Goal: Task Accomplishment & Management: Complete application form

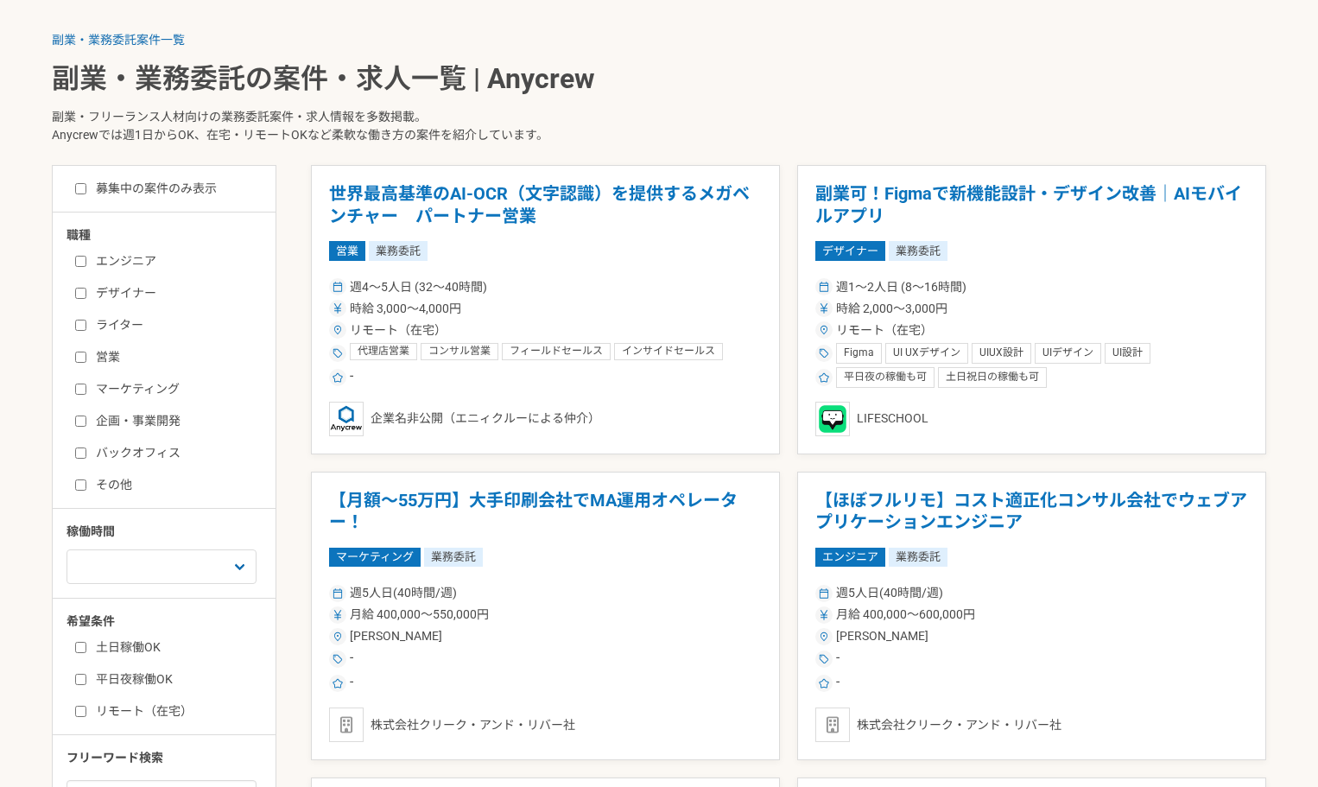
scroll to position [432, 0]
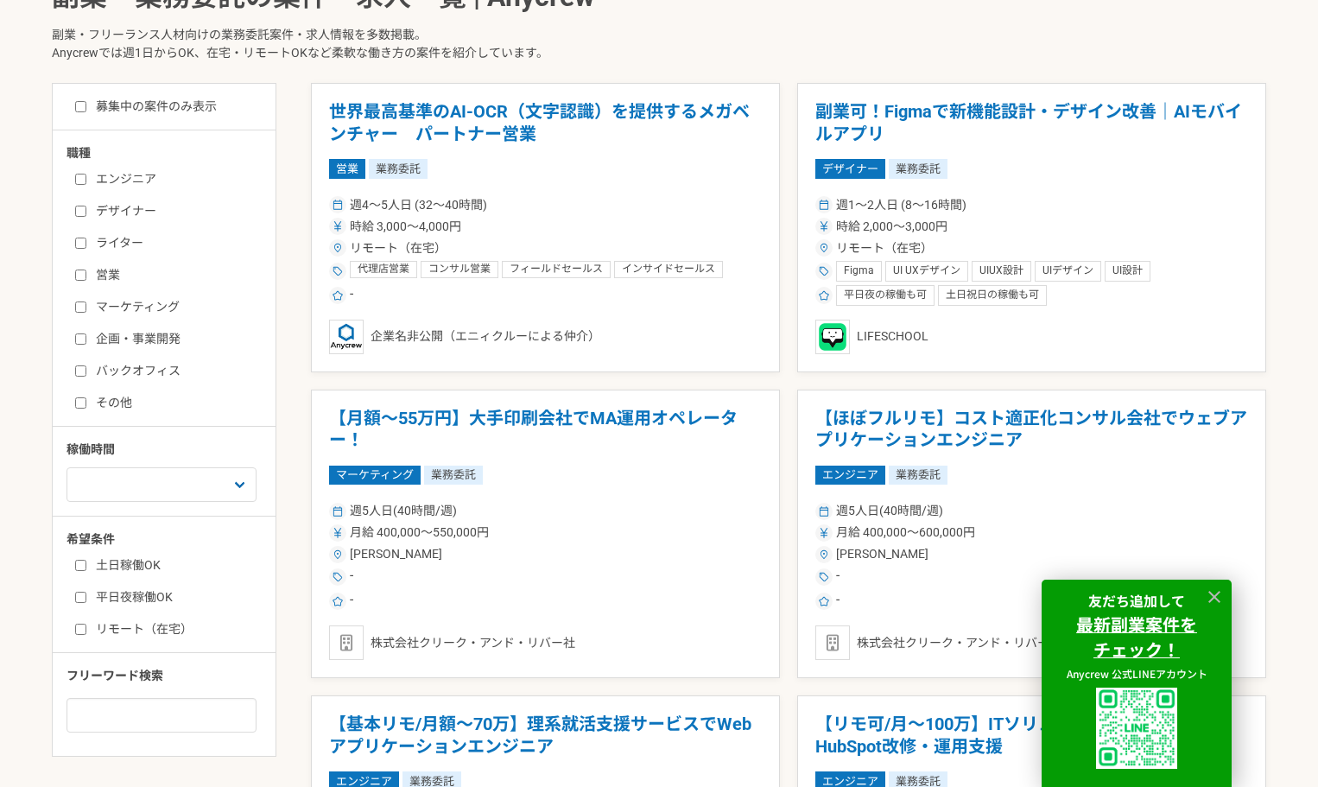
click at [89, 370] on label "バックオフィス" at bounding box center [174, 371] width 199 height 18
click at [86, 370] on input "バックオフィス" at bounding box center [80, 370] width 11 height 11
checkbox input "true"
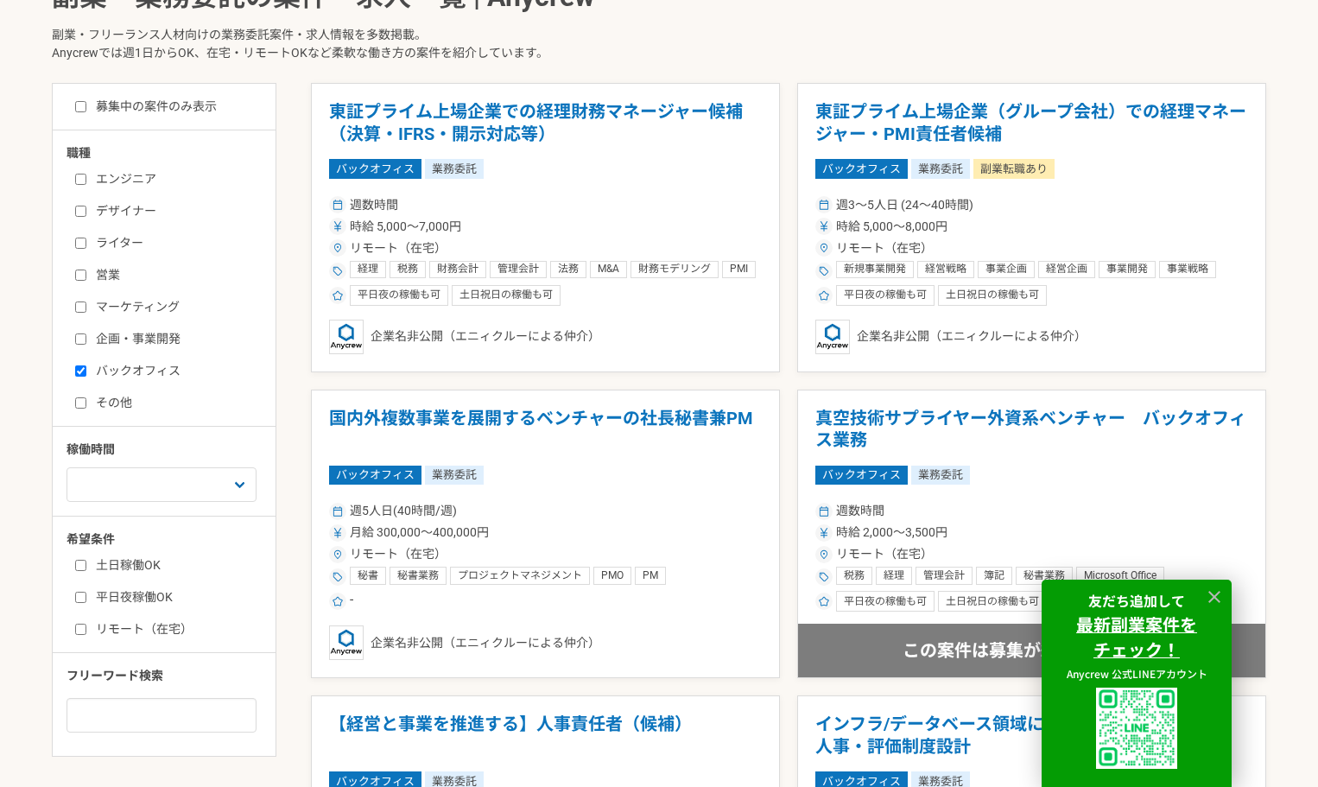
click at [85, 396] on label "その他" at bounding box center [174, 403] width 199 height 18
click at [85, 397] on input "その他" at bounding box center [80, 402] width 11 height 11
checkbox input "true"
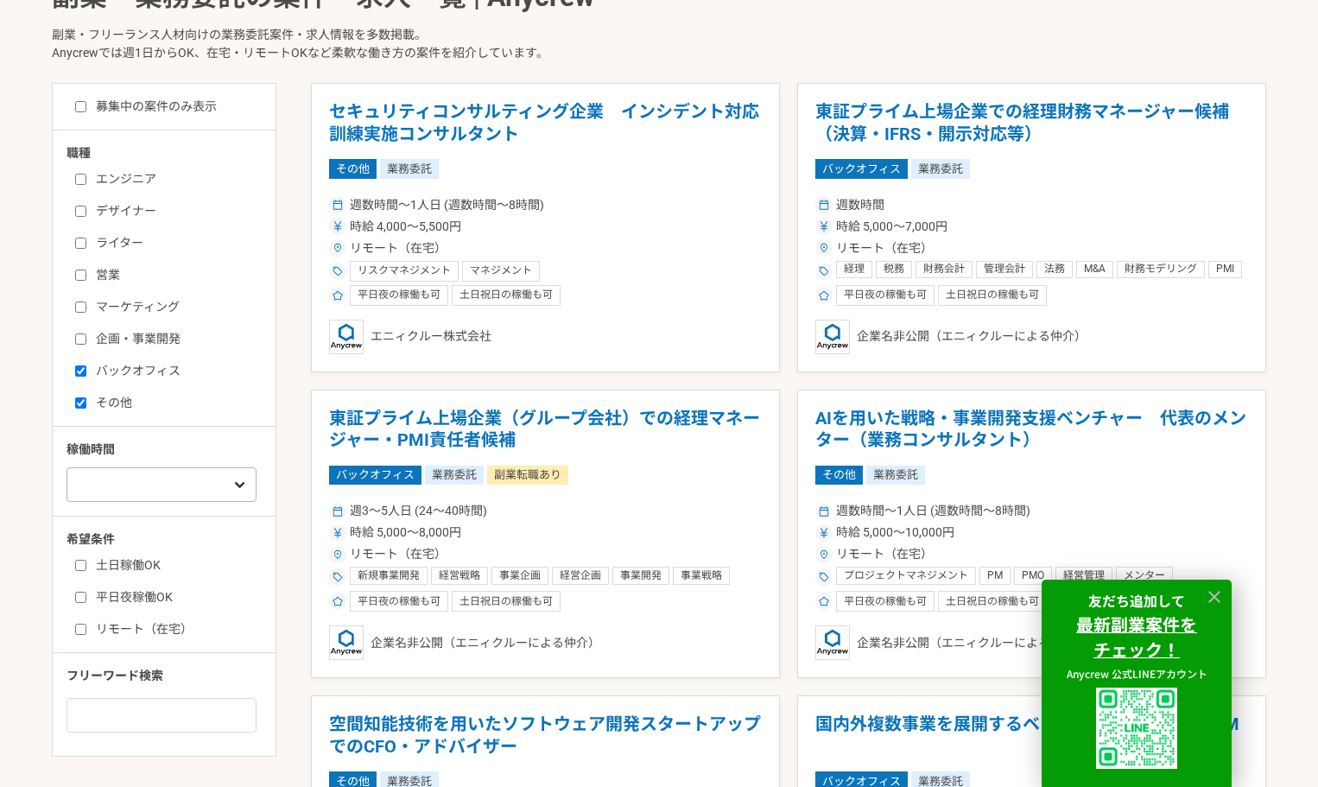
click at [150, 466] on div "週1人日（8時間）以下 週2人日（16時間）以下 週3人日（24時間）以下 週4人日（32時間）以下 週5人日（40時間）以下" at bounding box center [169, 481] width 207 height 40
click at [156, 478] on select "週1人日（8時間）以下 週2人日（16時間）以下 週3人日（24時間）以下 週4人日（32時間）以下 週5人日（40時間）以下" at bounding box center [161, 484] width 190 height 35
select select "1"
click at [66, 467] on select "週1人日（8時間）以下 週2人日（16時間）以下 週3人日（24時間）以下 週4人日（32時間）以下 週5人日（40時間）以下" at bounding box center [161, 484] width 190 height 35
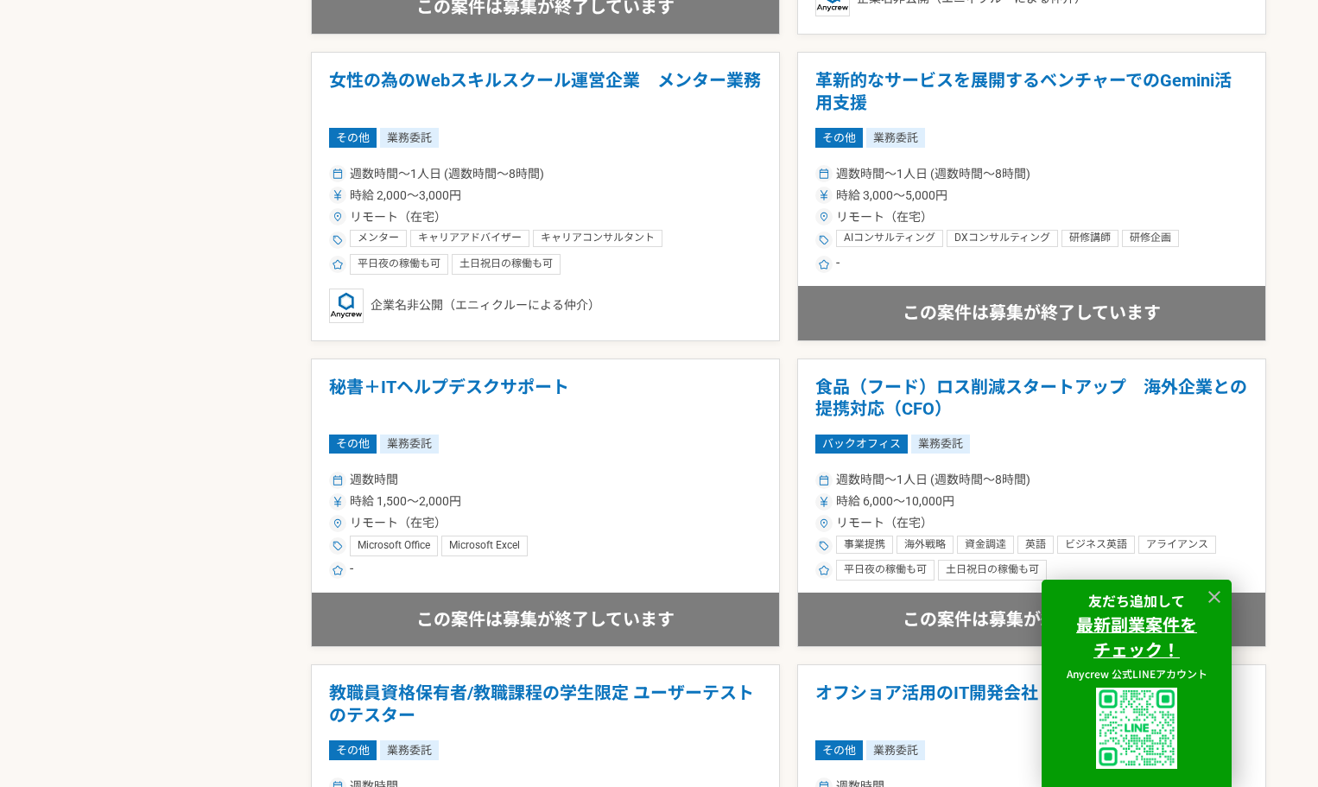
scroll to position [1554, 0]
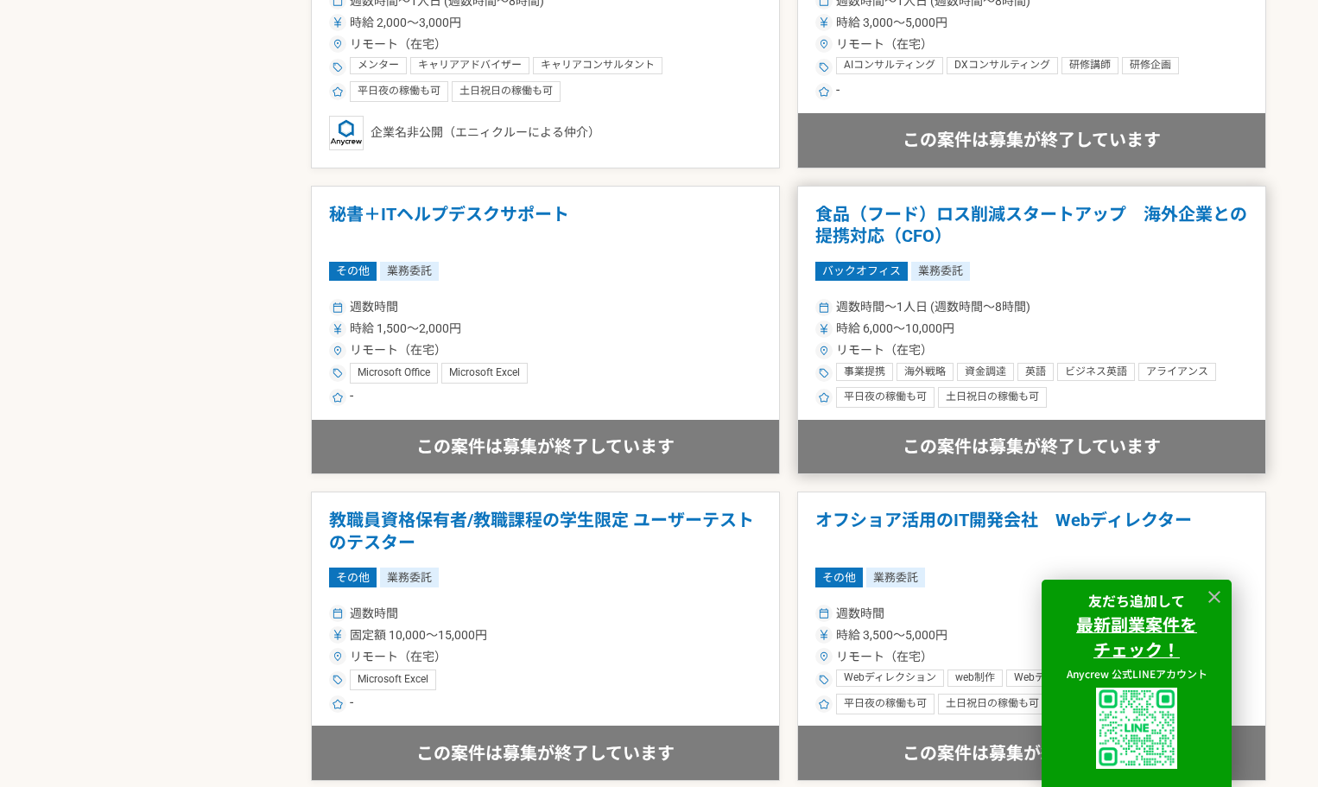
click at [849, 238] on h1 "食品（フード）ロス削減スタートアップ　海外企業との提携対応（CFO）" at bounding box center [1031, 226] width 433 height 44
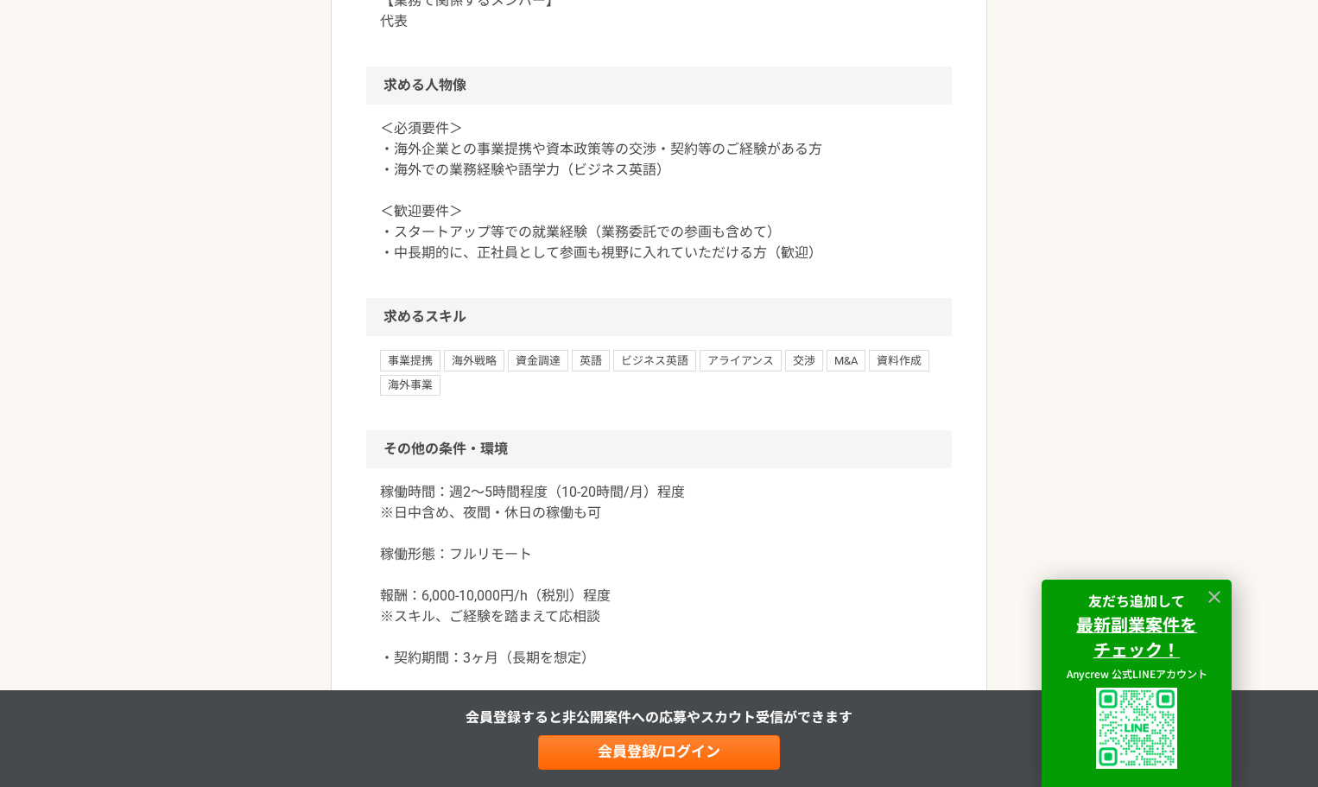
scroll to position [1554, 0]
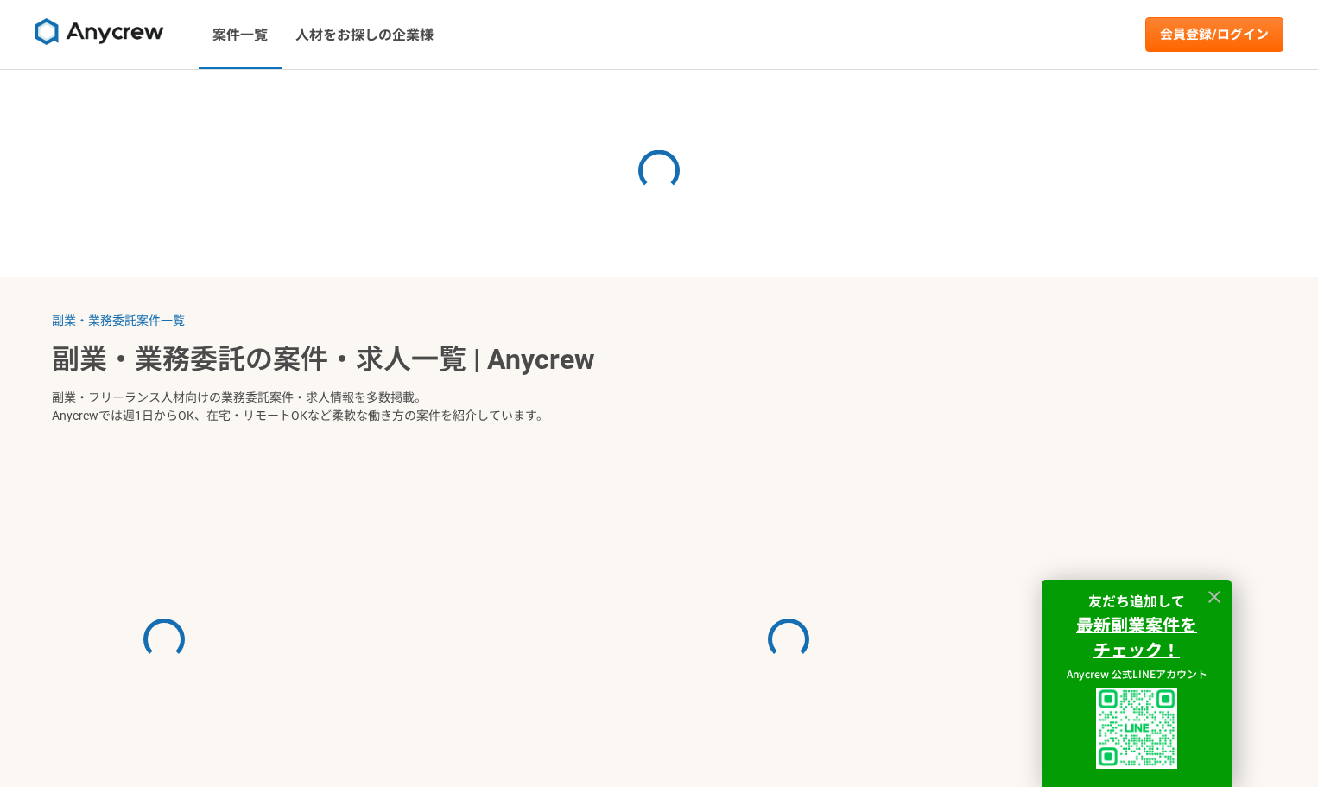
select select "1"
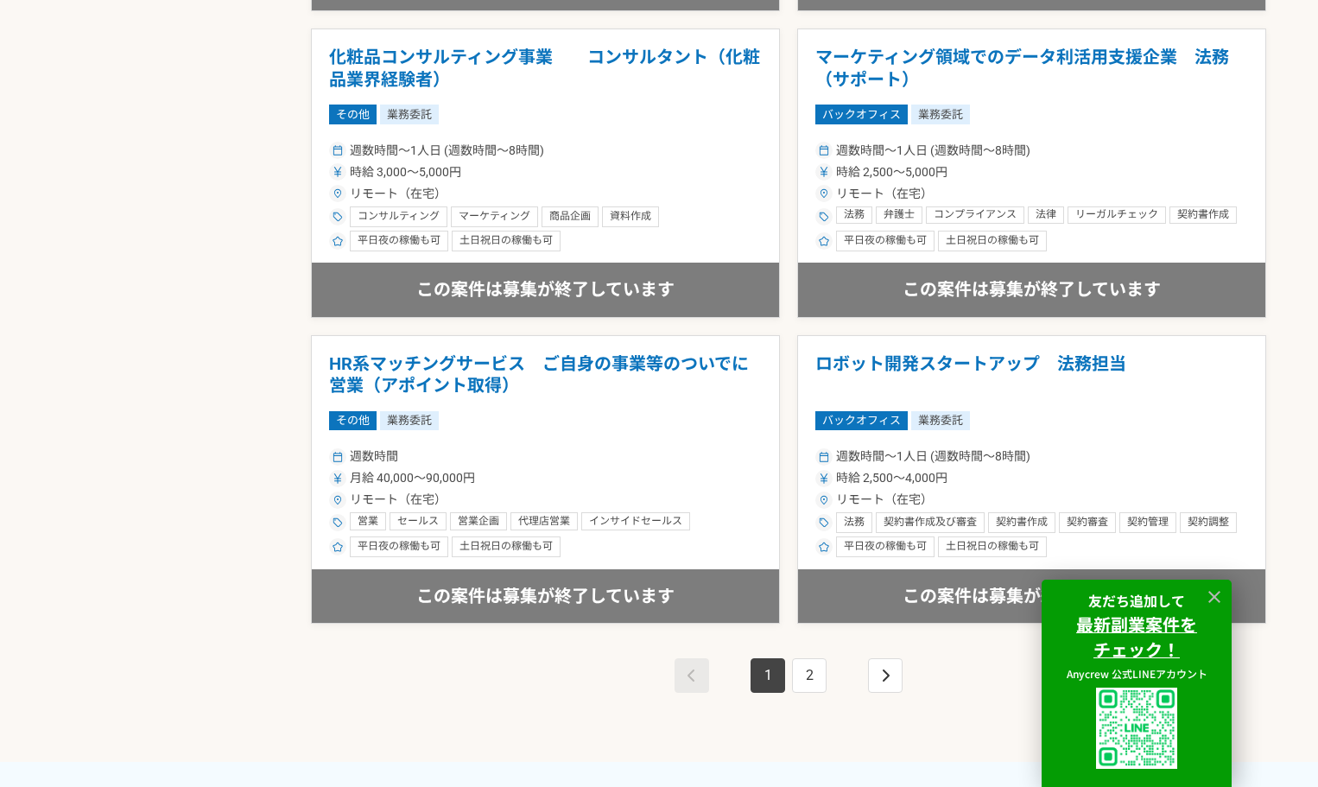
scroll to position [3282, 0]
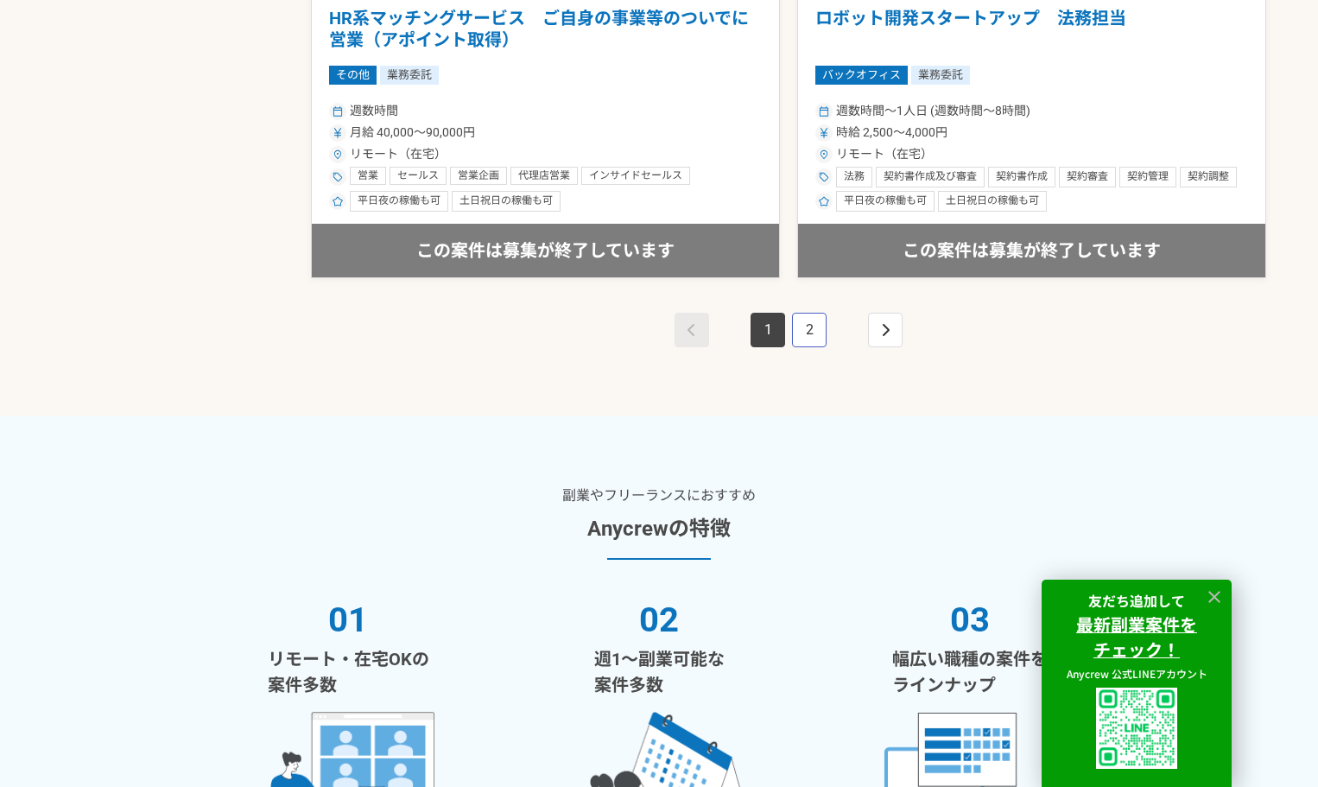
click at [803, 327] on link "2" at bounding box center [809, 330] width 35 height 35
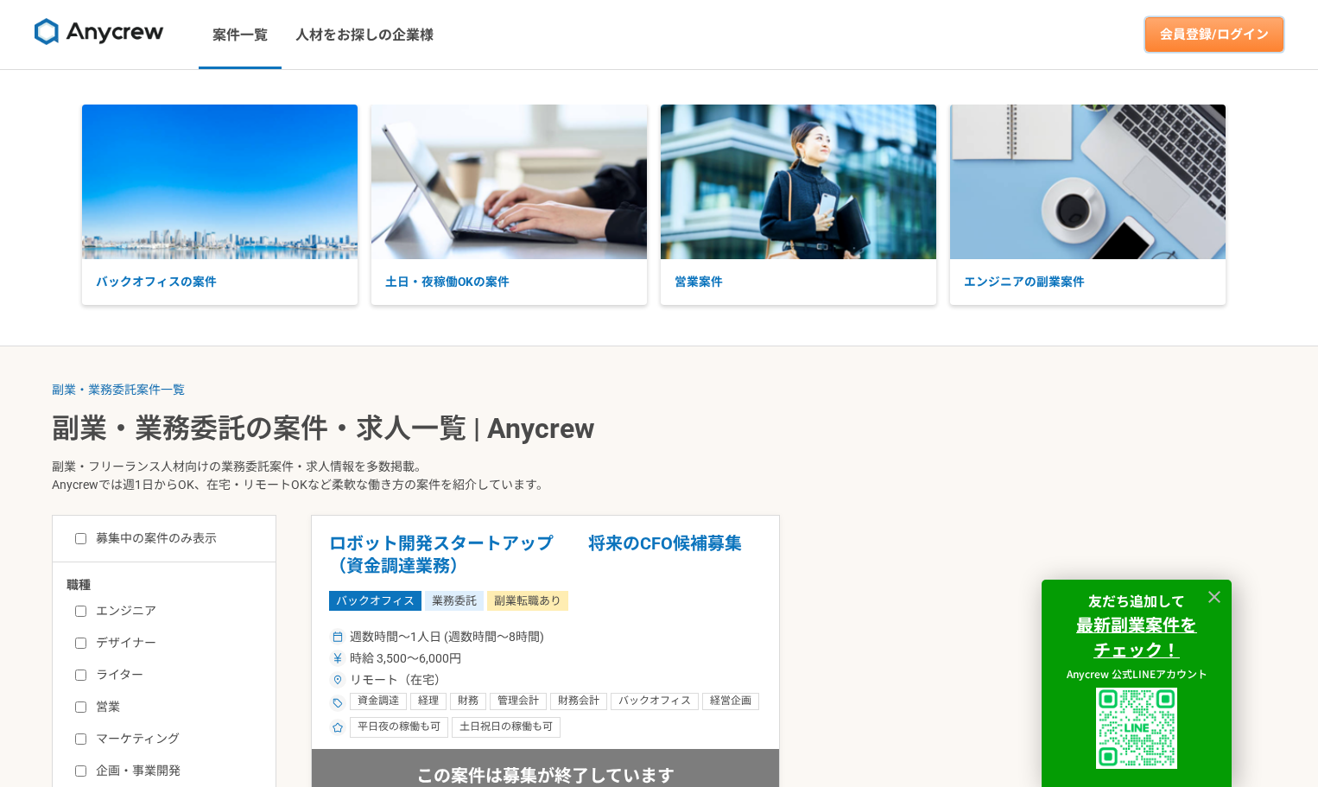
click at [1220, 29] on link "会員登録/ログイン" at bounding box center [1214, 34] width 138 height 35
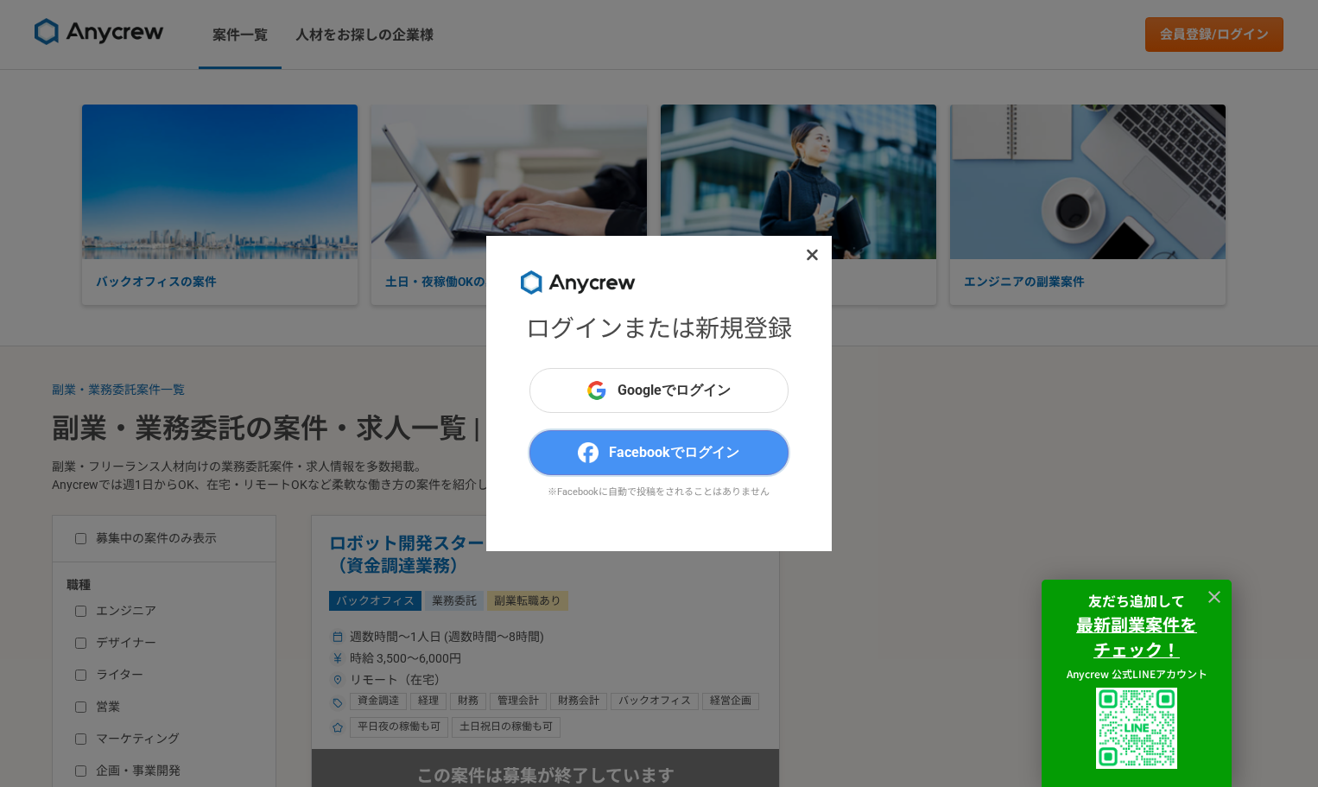
click at [691, 444] on span "Facebookでログイン" at bounding box center [674, 452] width 130 height 21
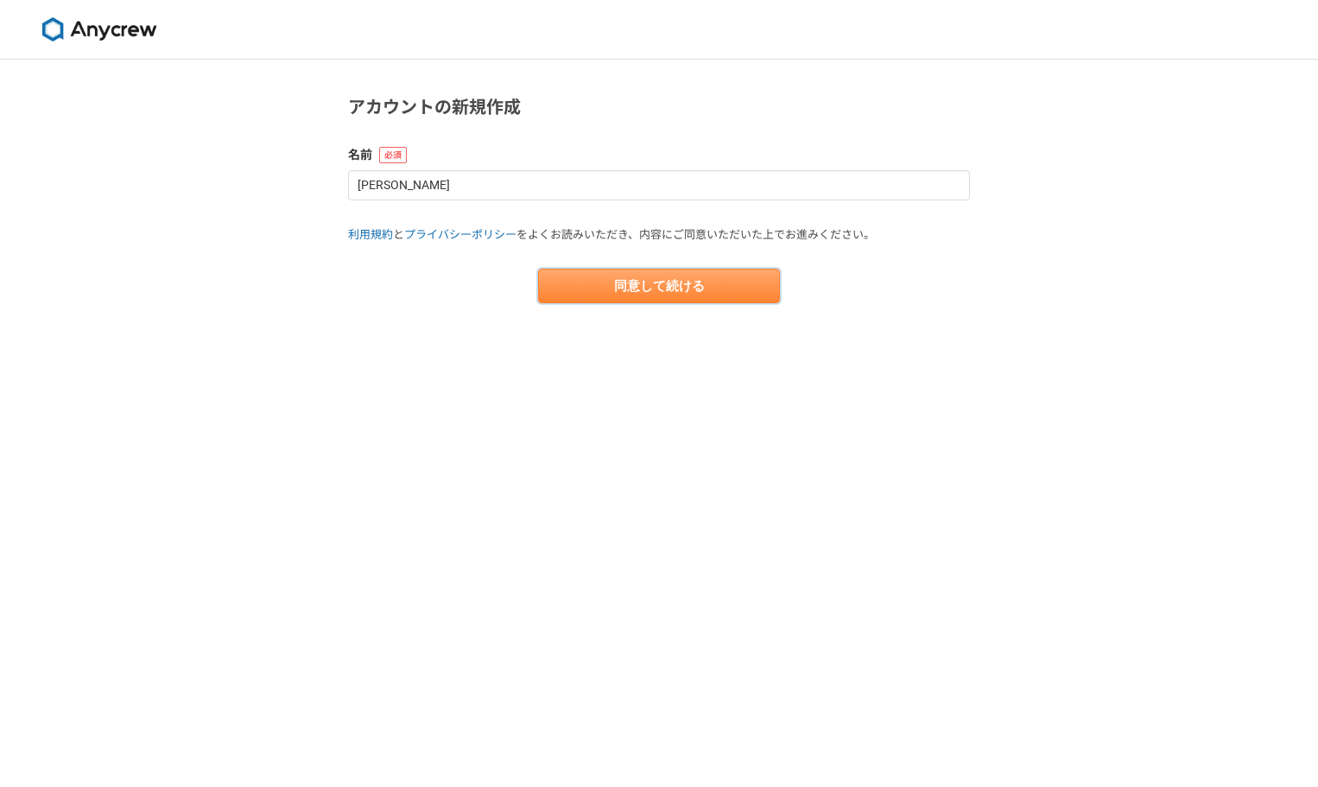
click at [598, 277] on button "同意して続ける" at bounding box center [659, 286] width 242 height 35
select select "13"
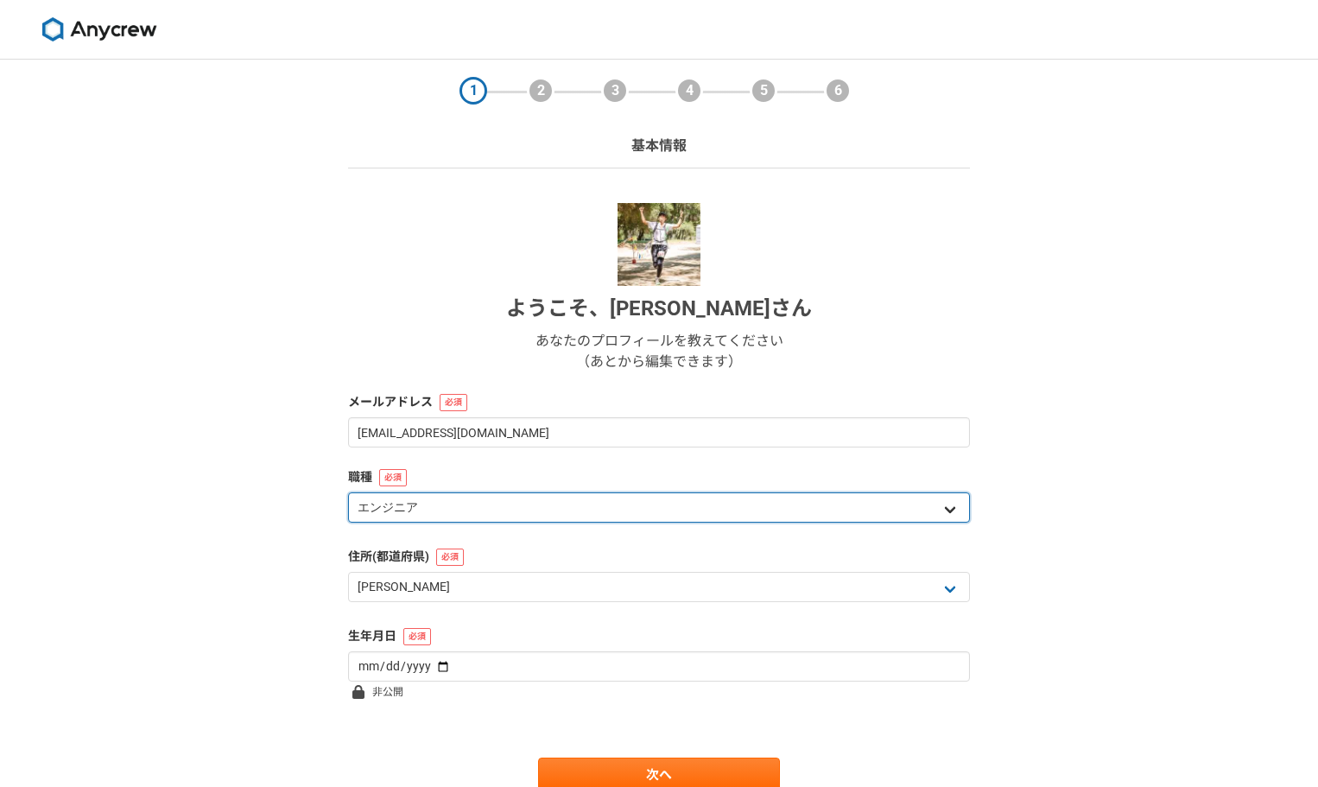
click at [503, 505] on select "エンジニア デザイナー ライター 営業 マーケティング 企画・事業開発 バックオフィス その他" at bounding box center [659, 507] width 622 height 30
select select "8"
click at [348, 492] on select "エンジニア デザイナー ライター 営業 マーケティング 企画・事業開発 バックオフィス その他" at bounding box center [659, 507] width 622 height 30
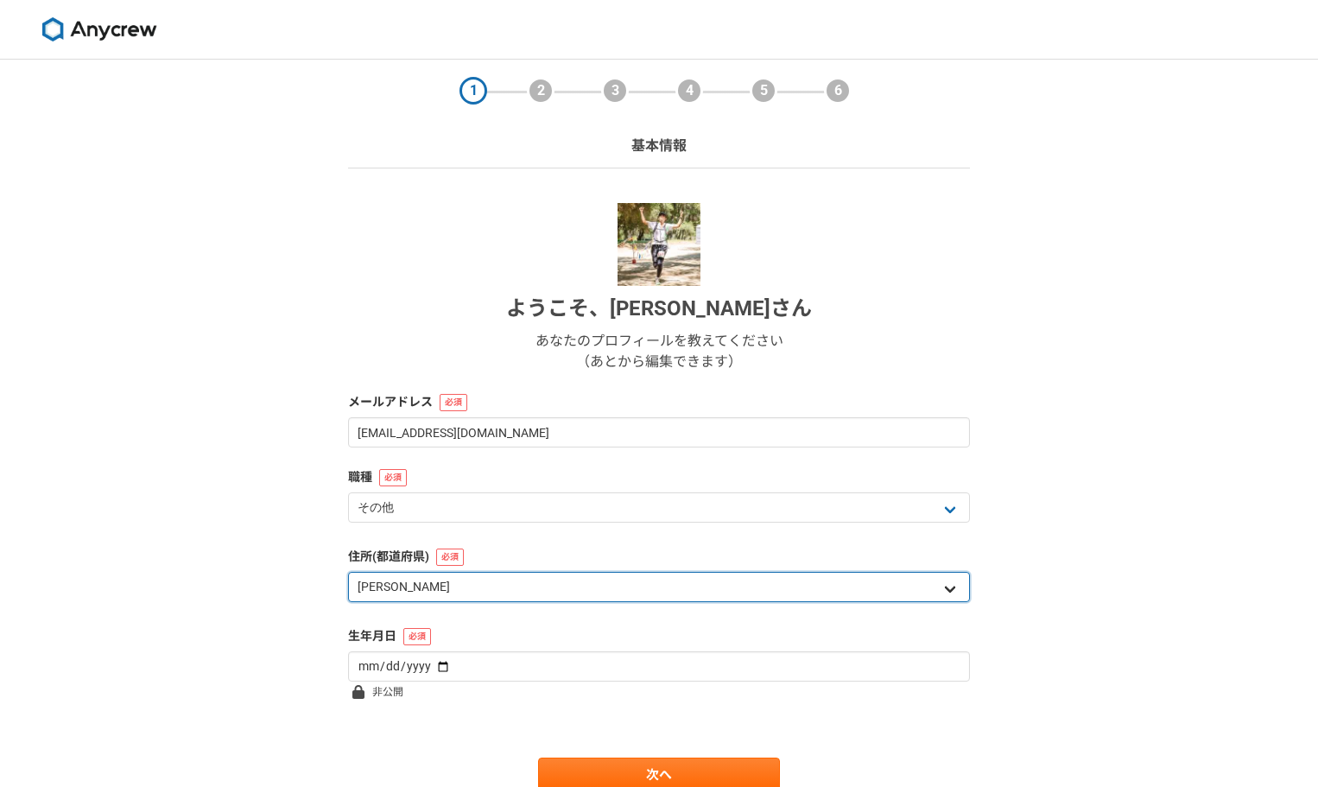
click at [452, 597] on select "北海道 青森県 岩手県 宮城県 秋田県 山形県 福島県 茨城県 栃木県 群馬県 埼玉県 千葉県 東京都 神奈川県 新潟県 富山県 石川県 福井県 山梨県 長野…" at bounding box center [659, 587] width 622 height 30
select select "11"
click at [348, 572] on select "北海道 青森県 岩手県 宮城県 秋田県 山形県 福島県 茨城県 栃木県 群馬県 埼玉県 千葉県 東京都 神奈川県 新潟県 富山県 石川県 福井県 山梨県 長野…" at bounding box center [659, 587] width 622 height 30
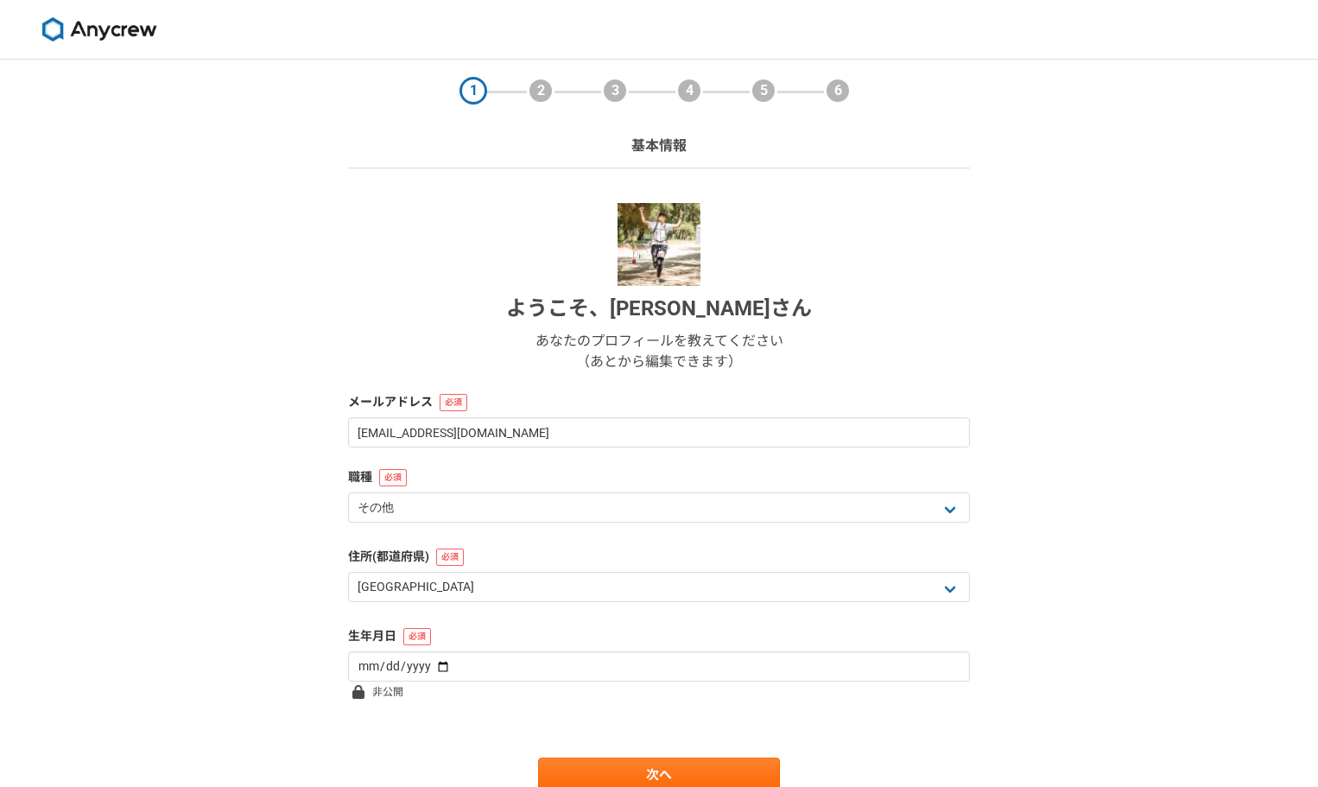
click at [220, 344] on div "1 2 3 4 5 6 基本情報 ようこそ、 森田 順一 さん あなたのプロフィールを教えてください （あとから編集できます） メールアドレス moritam…" at bounding box center [659, 460] width 1318 height 801
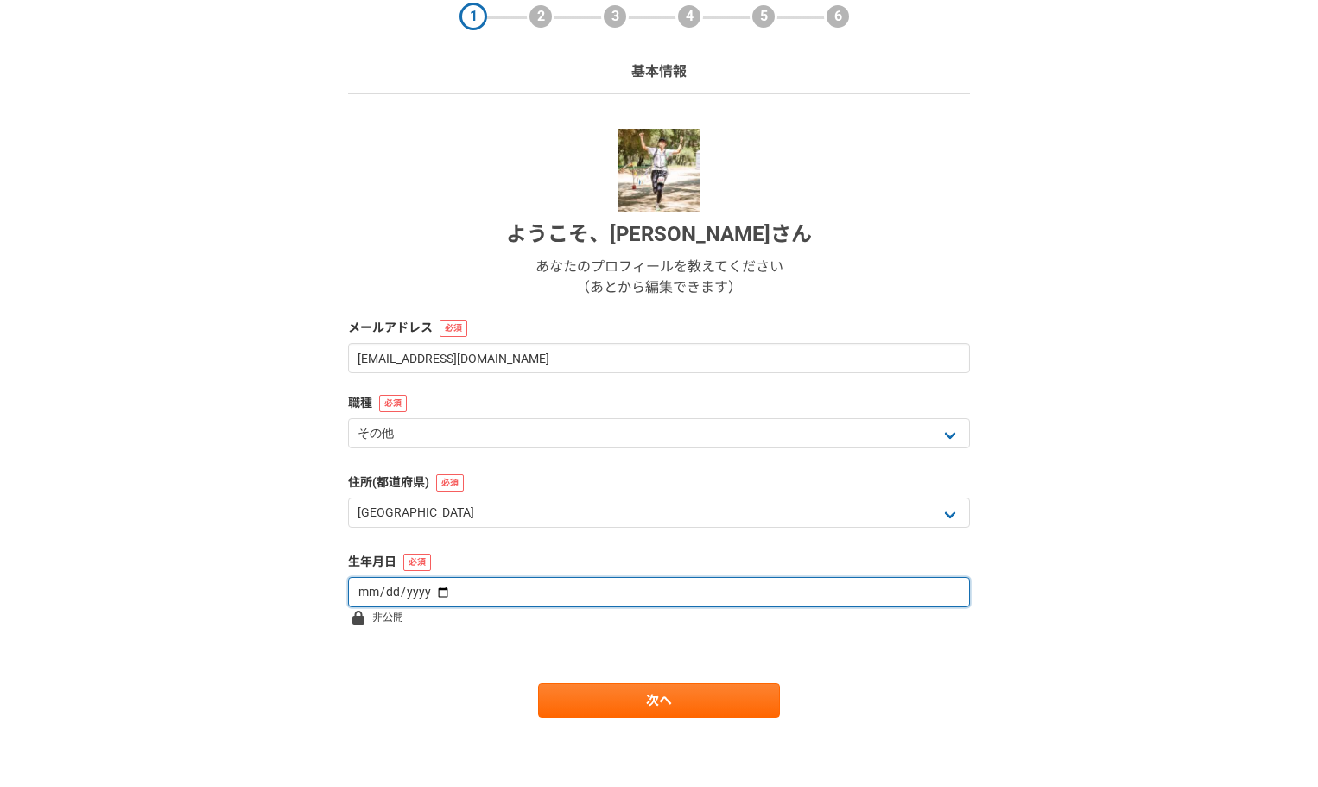
click at [520, 593] on input "date" at bounding box center [659, 592] width 622 height 30
type input "1981-11-17"
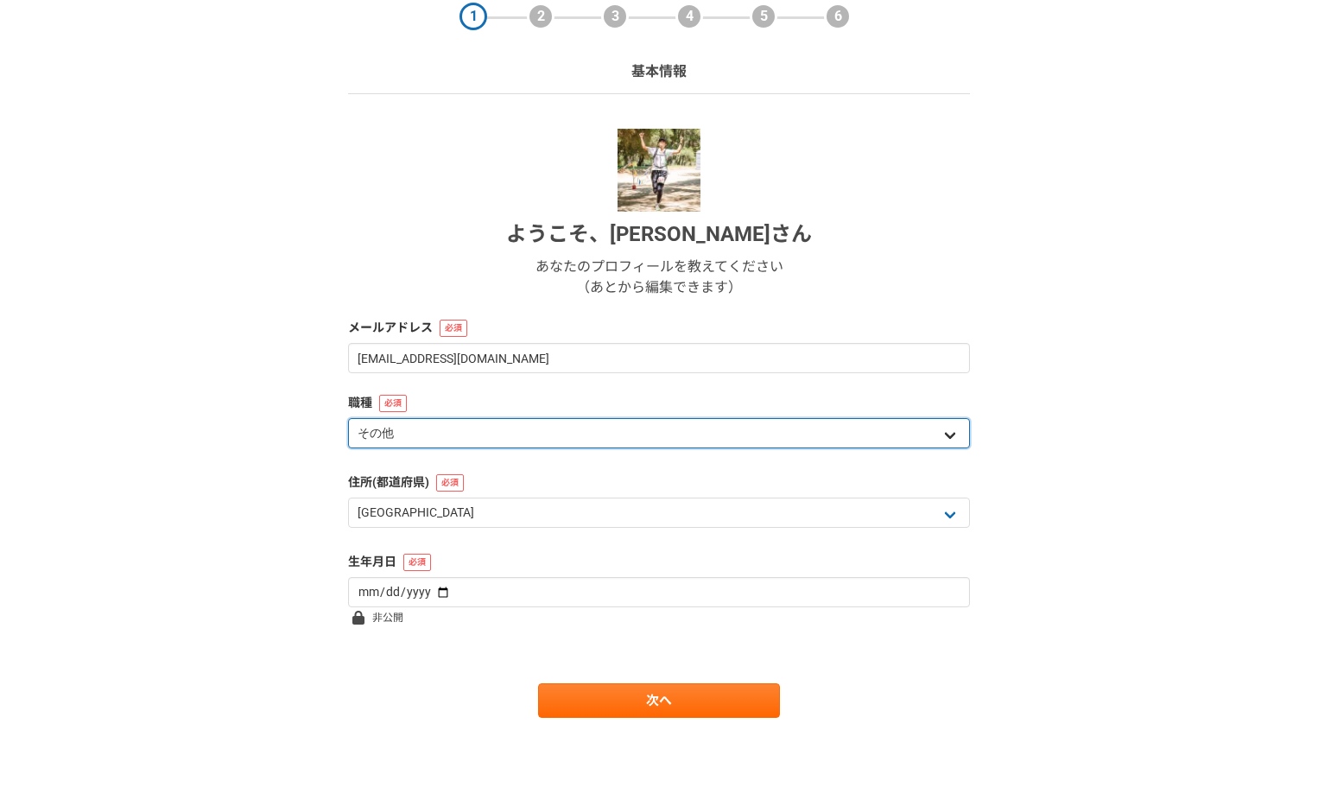
click at [579, 430] on select "エンジニア デザイナー ライター 営業 マーケティング 企画・事業開発 バックオフィス その他" at bounding box center [659, 433] width 622 height 30
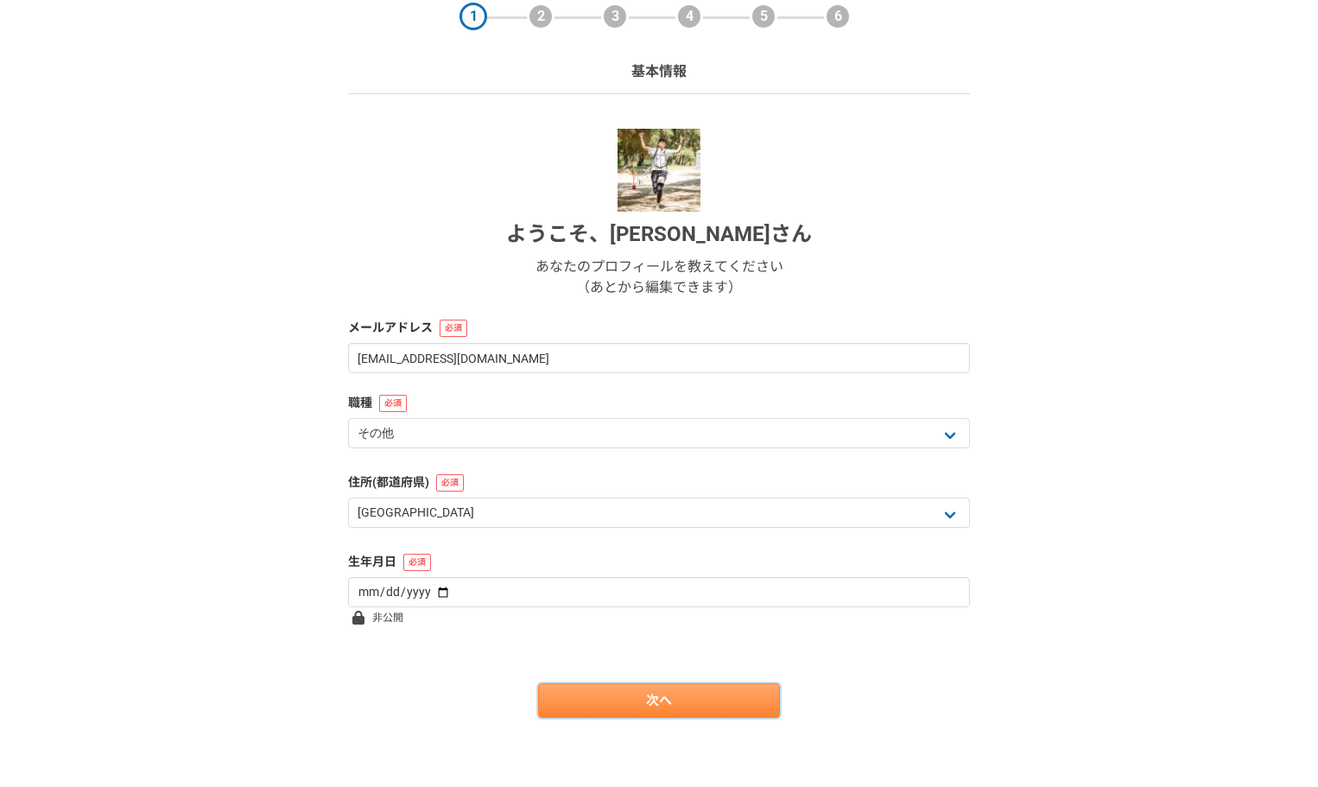
click at [595, 693] on link "次へ" at bounding box center [659, 700] width 242 height 35
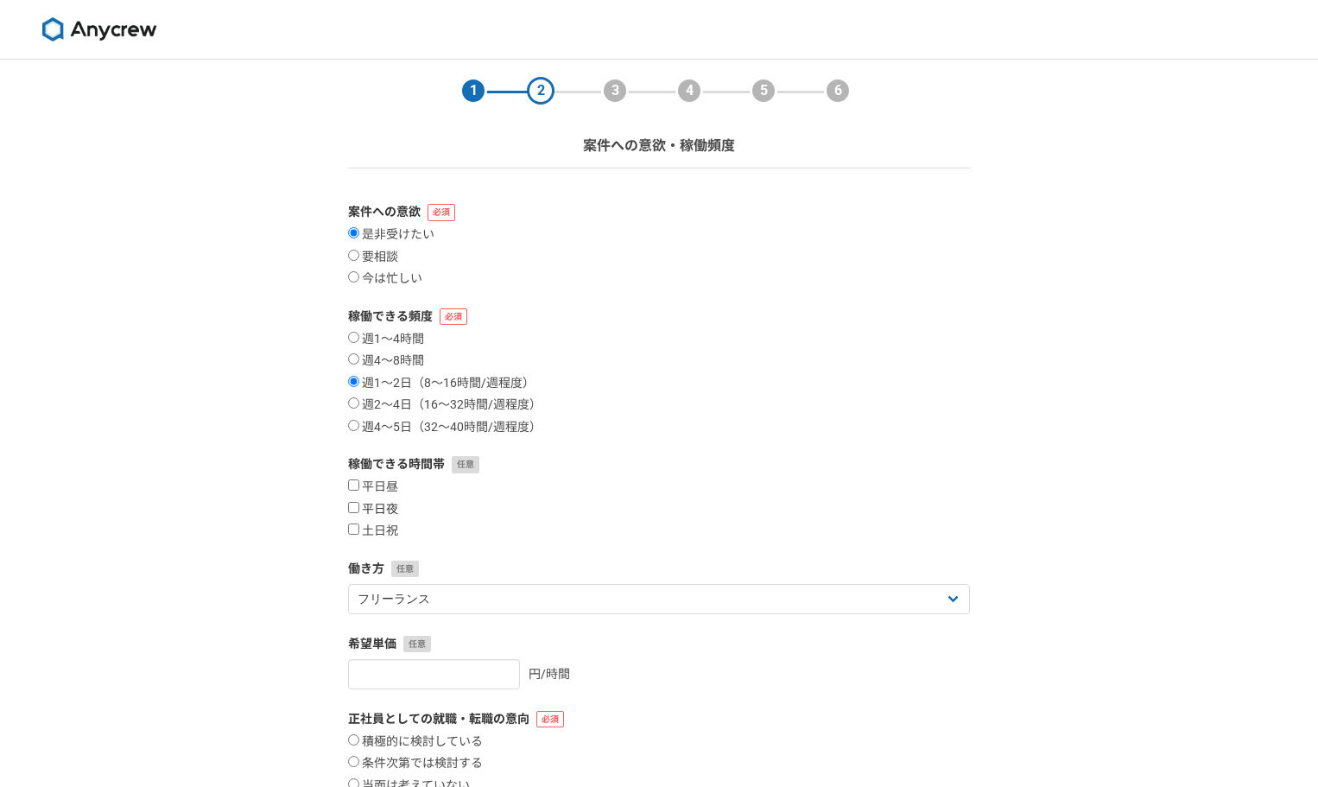
click at [367, 516] on label "平日夜" at bounding box center [373, 510] width 50 height 16
click at [359, 513] on input "平日夜" at bounding box center [353, 507] width 11 height 11
checkbox input "true"
click at [365, 526] on label "土日祝" at bounding box center [373, 531] width 50 height 16
click at [359, 526] on input "土日祝" at bounding box center [353, 528] width 11 height 11
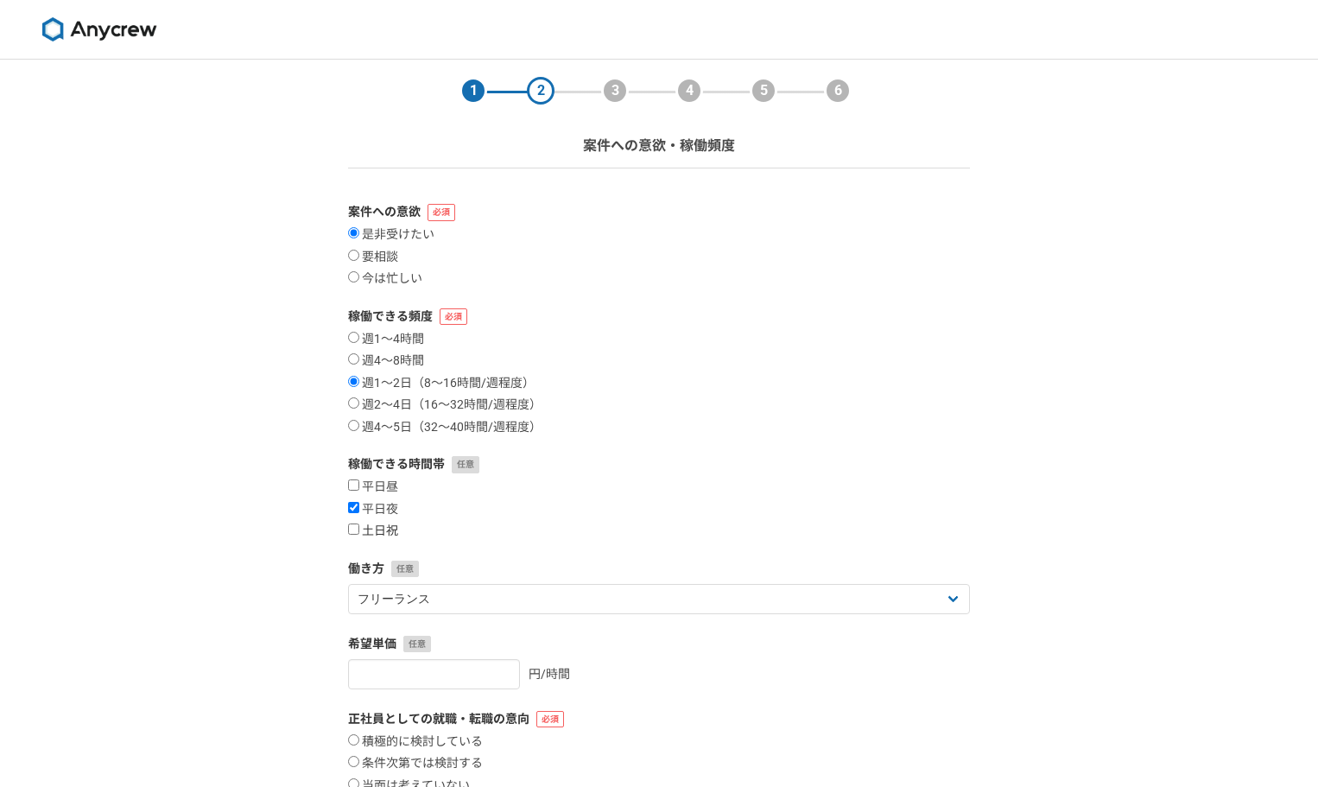
checkbox input "true"
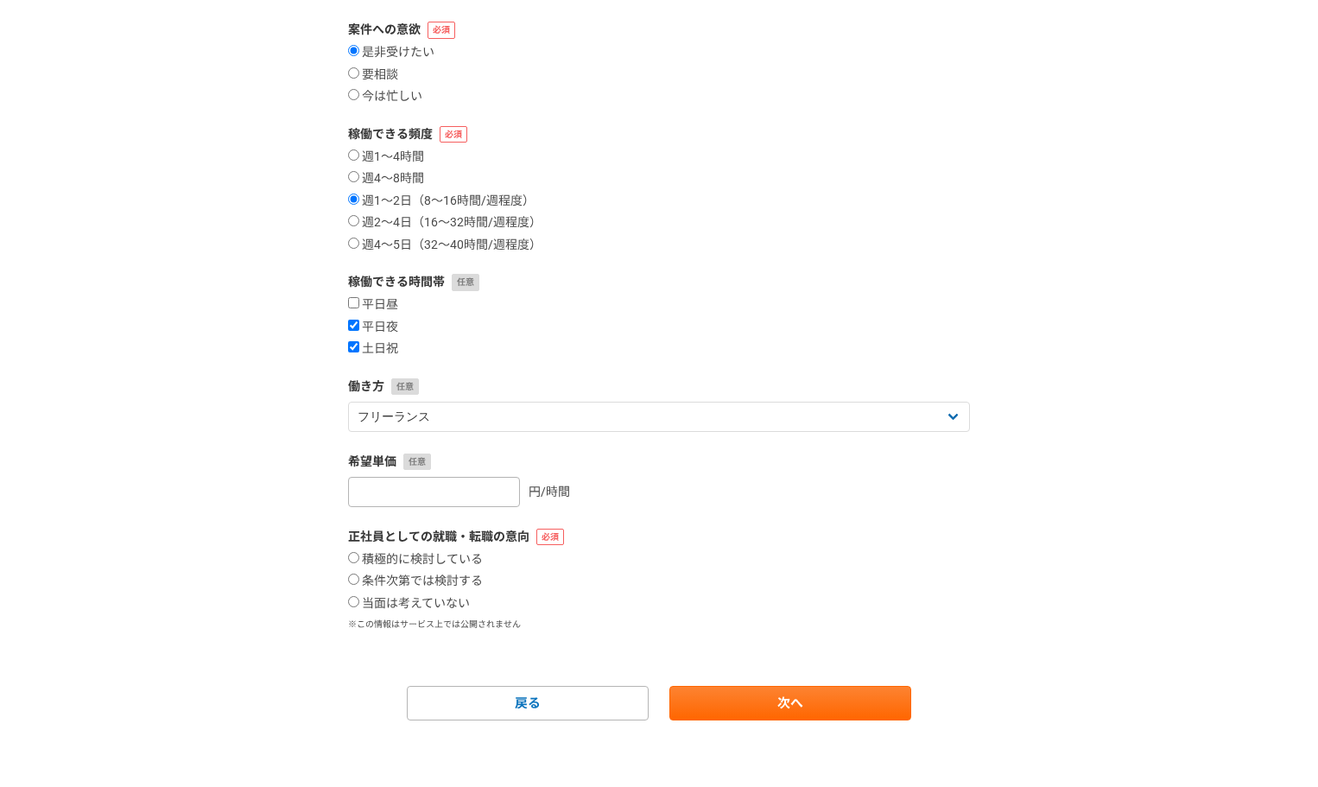
scroll to position [185, 0]
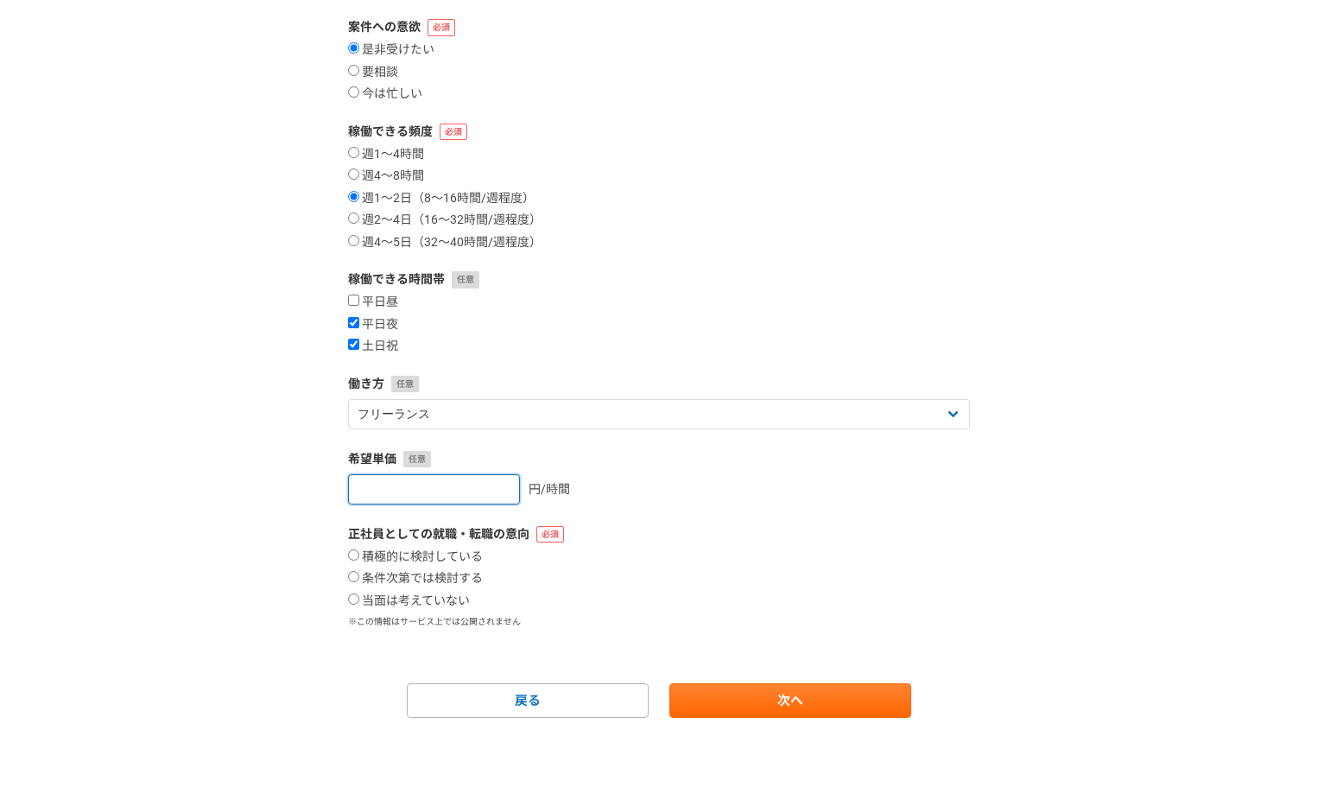
click at [449, 484] on input "number" at bounding box center [434, 489] width 172 height 30
type input "10000"
click at [293, 485] on div "1 2 3 4 5 6 案件への意欲・稼働頻度 案件への意欲 是非受けたい 要相談 今は忙しい 稼働できる頻度 週1〜4時間 週4〜8時間 週1〜2日（8〜1…" at bounding box center [659, 331] width 1318 height 912
click at [365, 600] on label "当面は考えていない" at bounding box center [409, 601] width 122 height 16
click at [359, 600] on input "当面は考えていない" at bounding box center [353, 598] width 11 height 11
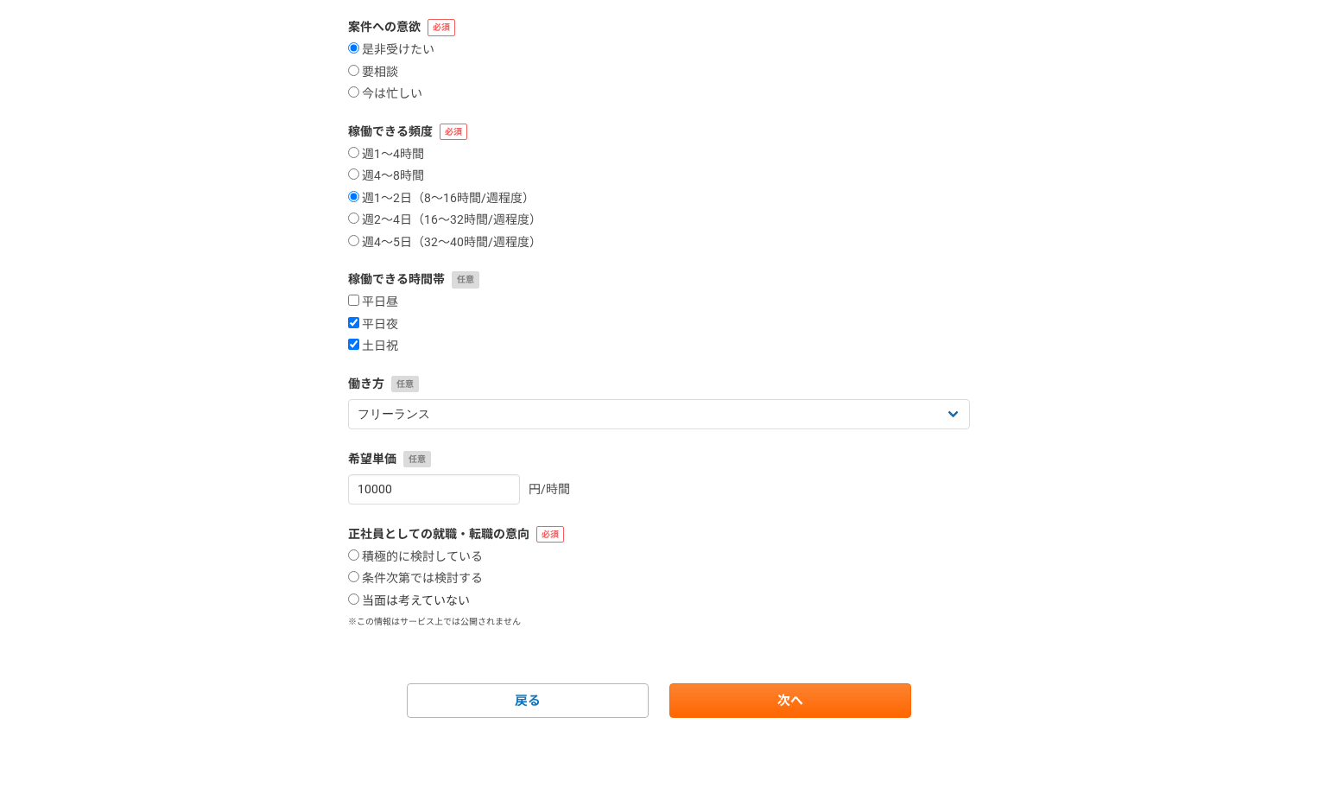
radio input "true"
click at [372, 577] on label "条件次第では検討する" at bounding box center [415, 579] width 135 height 16
click at [359, 577] on input "条件次第では検討する" at bounding box center [353, 576] width 11 height 11
radio input "true"
click at [715, 698] on link "次へ" at bounding box center [790, 700] width 242 height 35
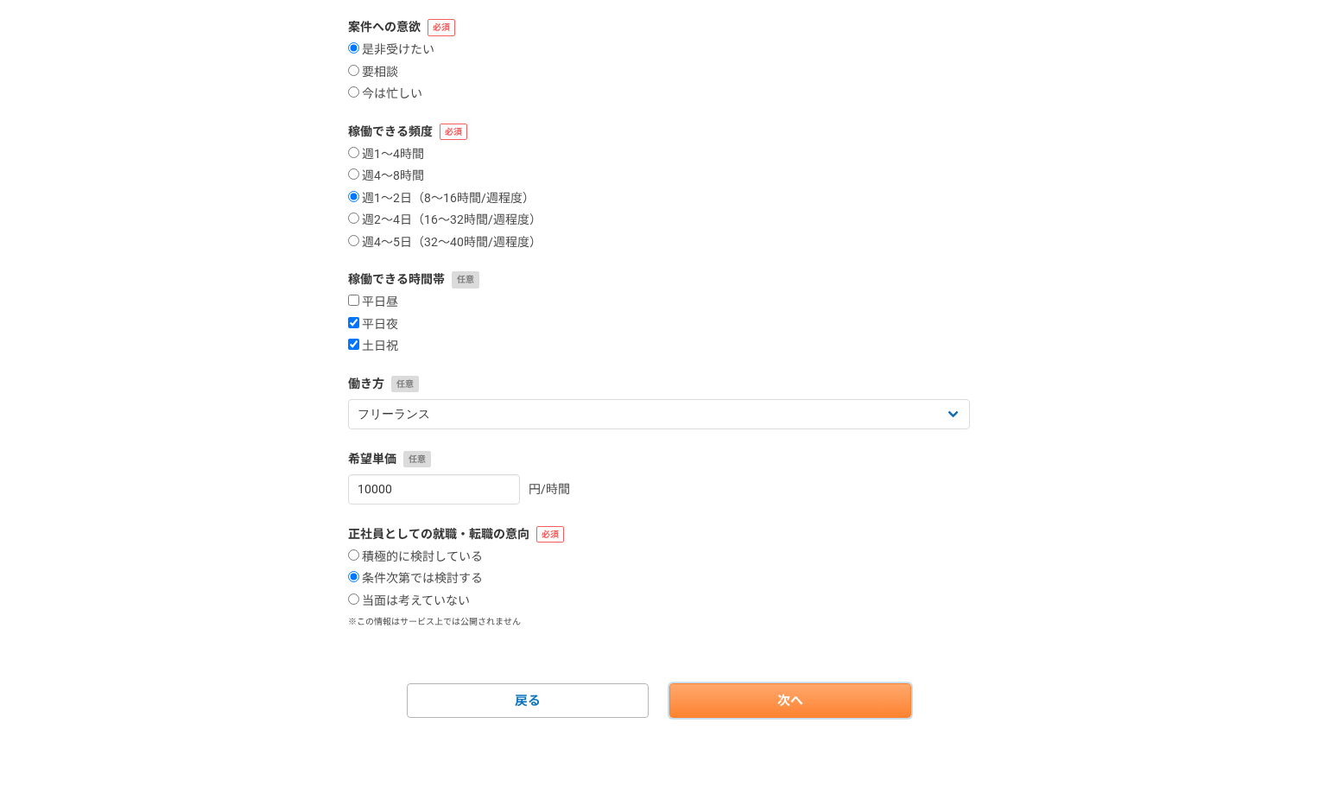
scroll to position [0, 0]
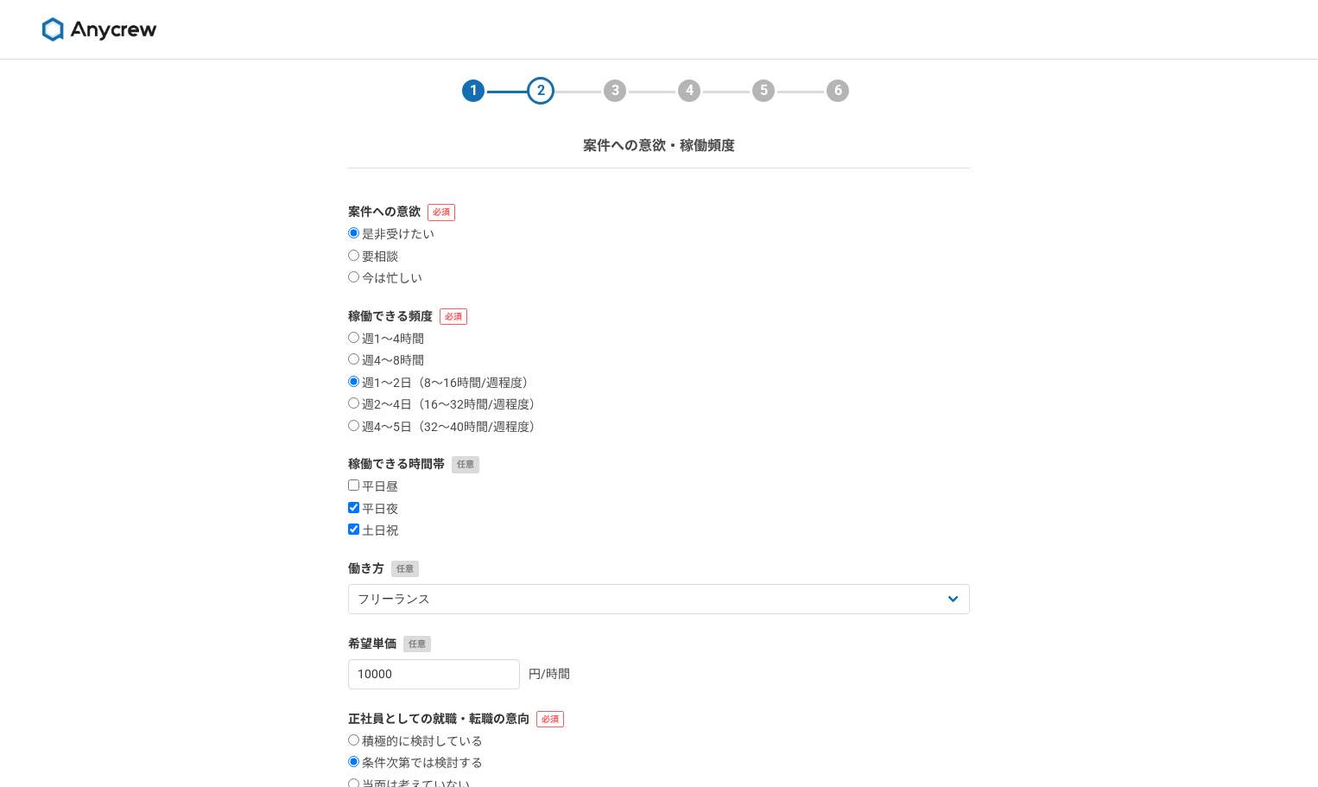
select select
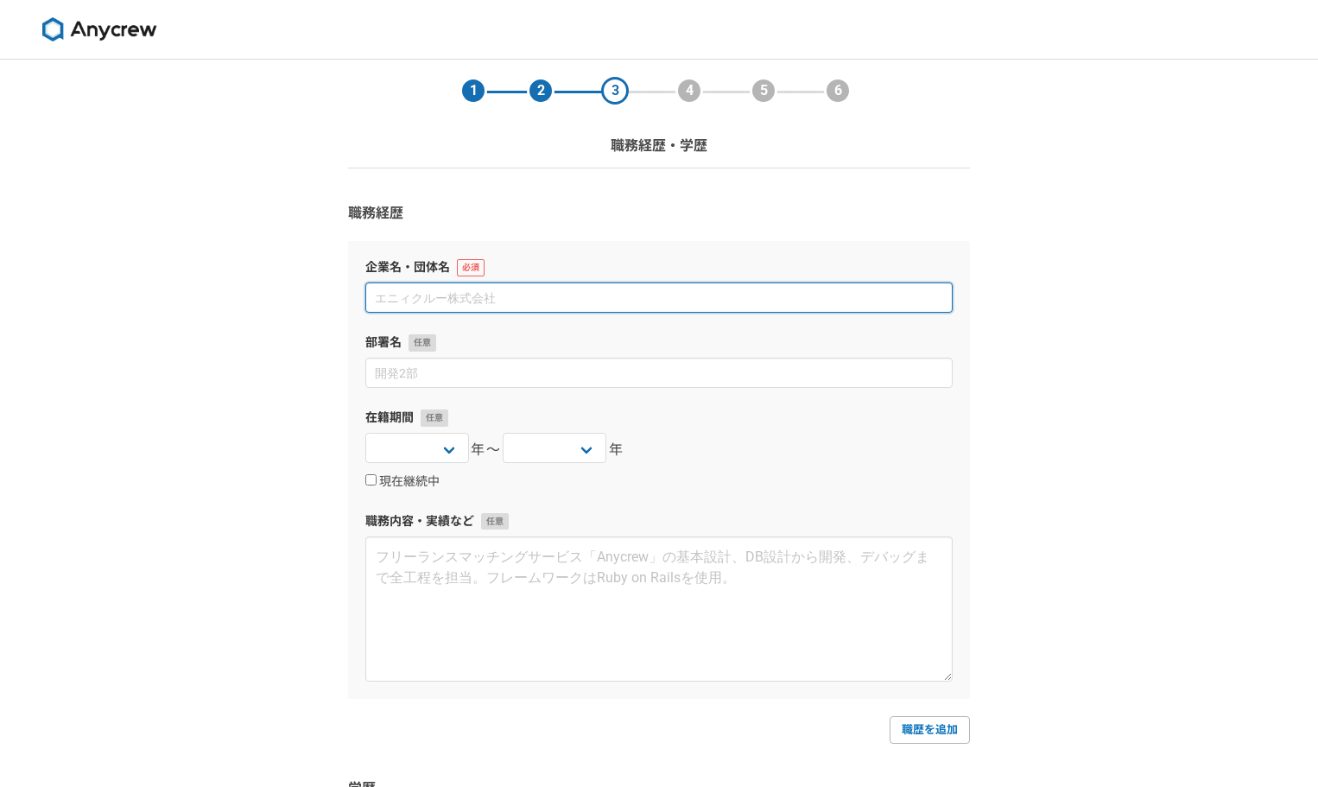
click at [496, 303] on input at bounding box center [658, 297] width 587 height 30
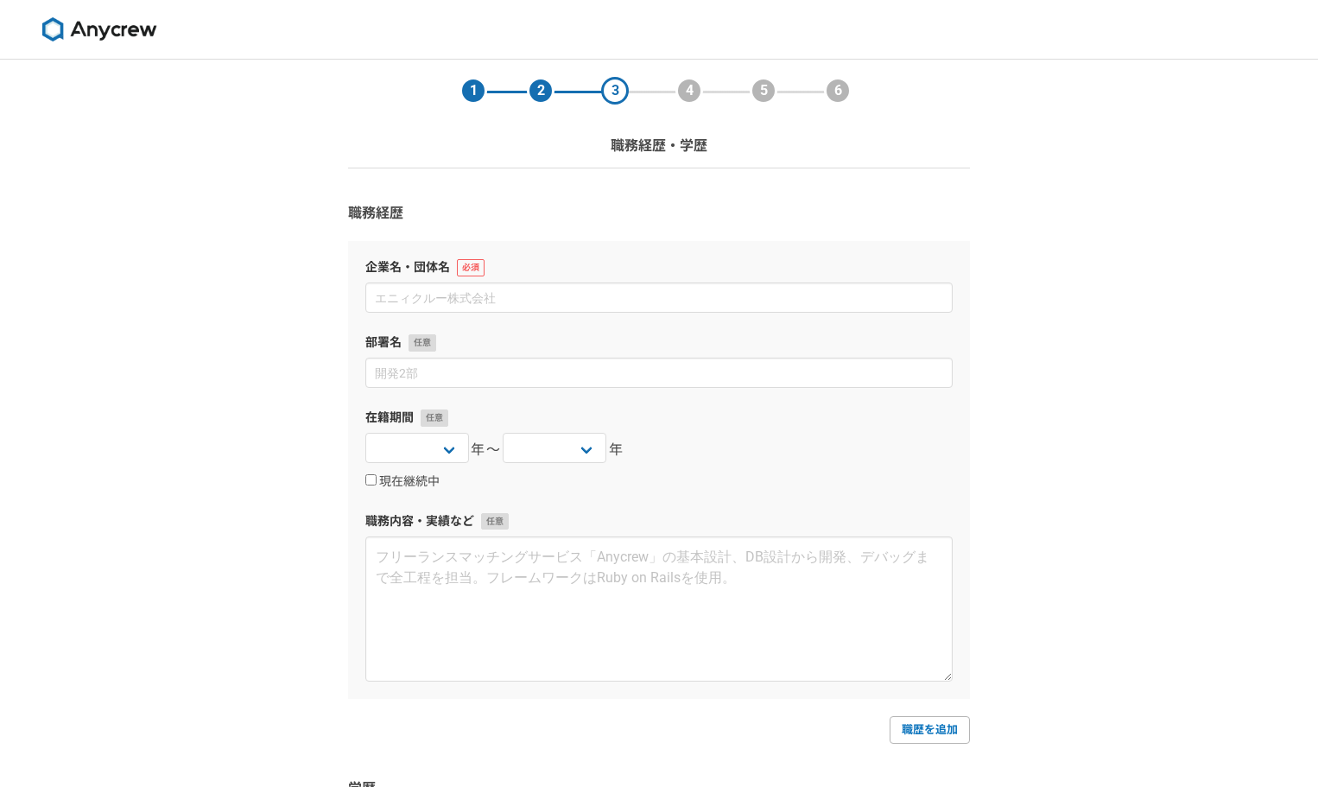
click at [63, 19] on img at bounding box center [100, 29] width 130 height 24
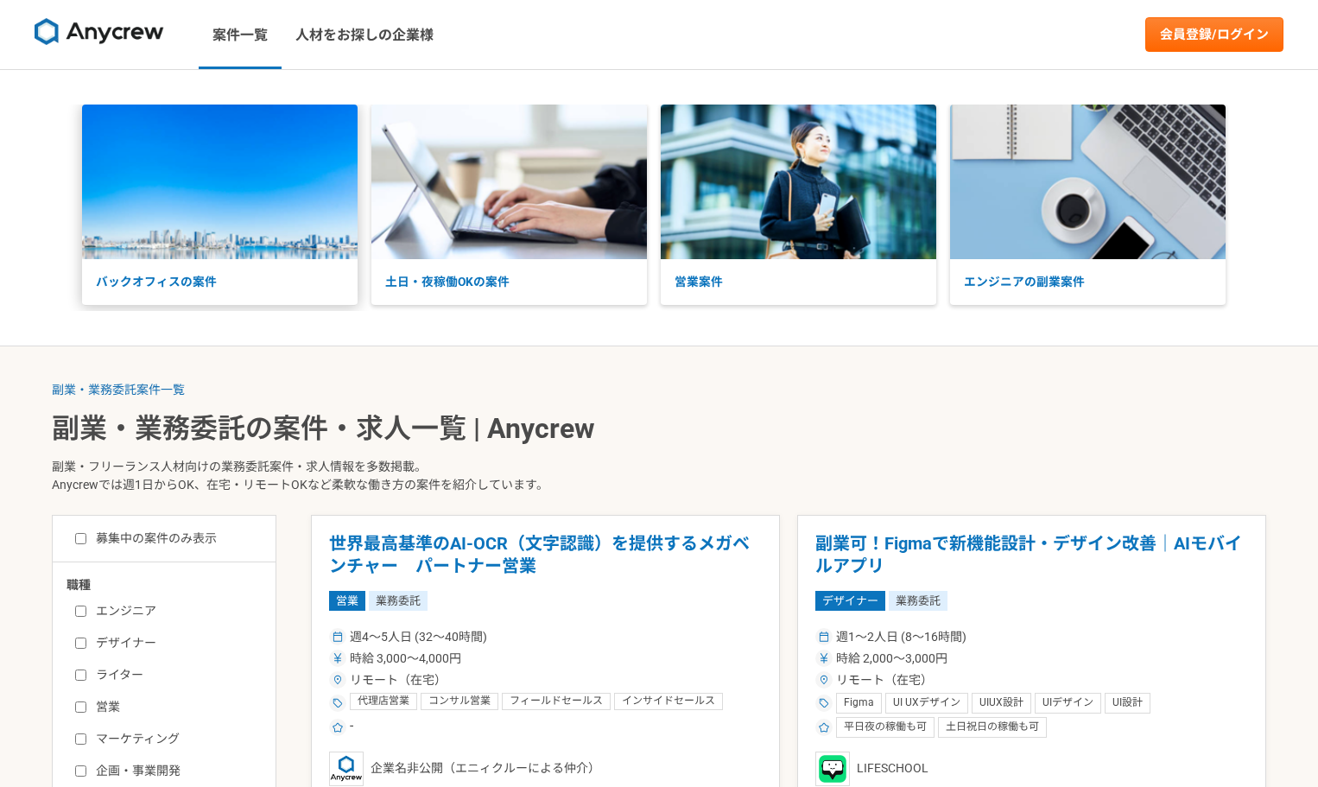
click at [182, 274] on p "バックオフィスの案件" at bounding box center [219, 282] width 275 height 46
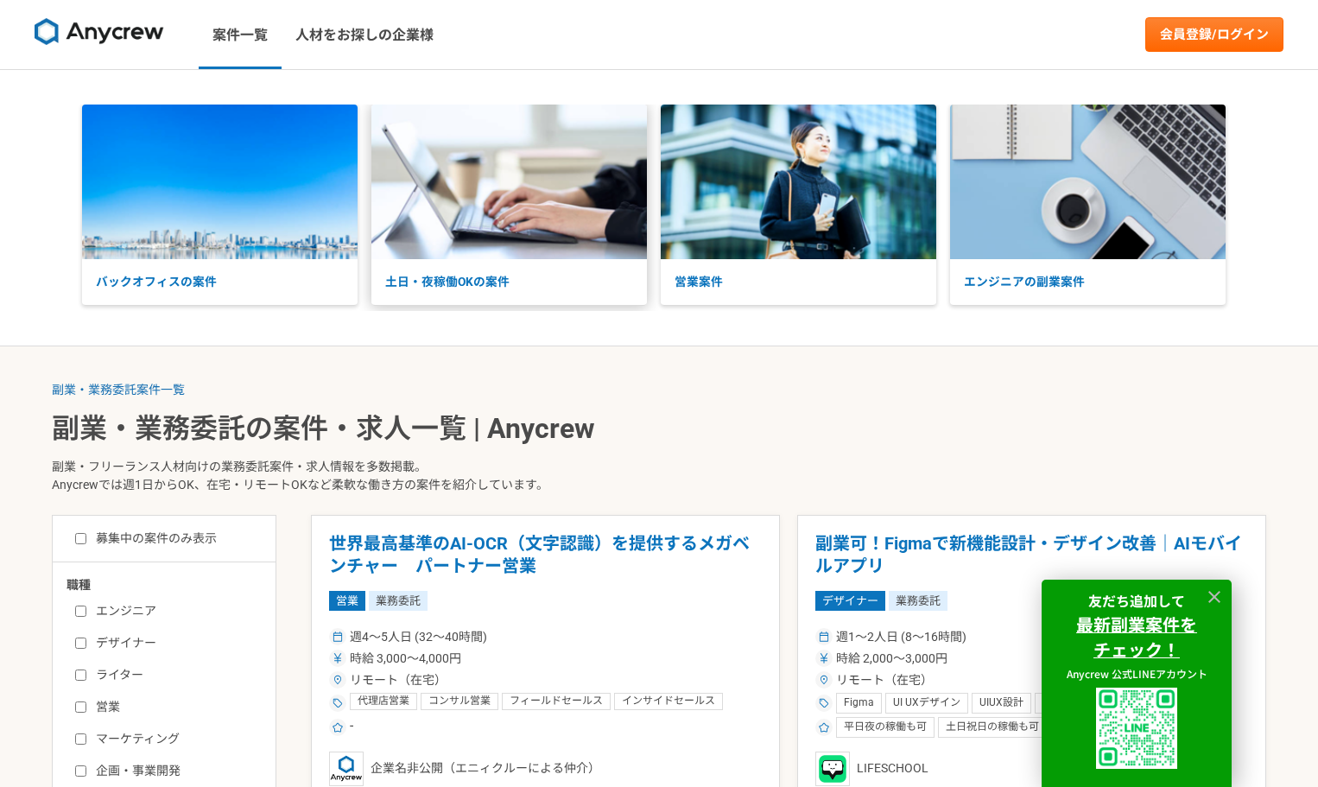
click at [465, 273] on p "土日・夜稼働OKの案件" at bounding box center [508, 282] width 275 height 46
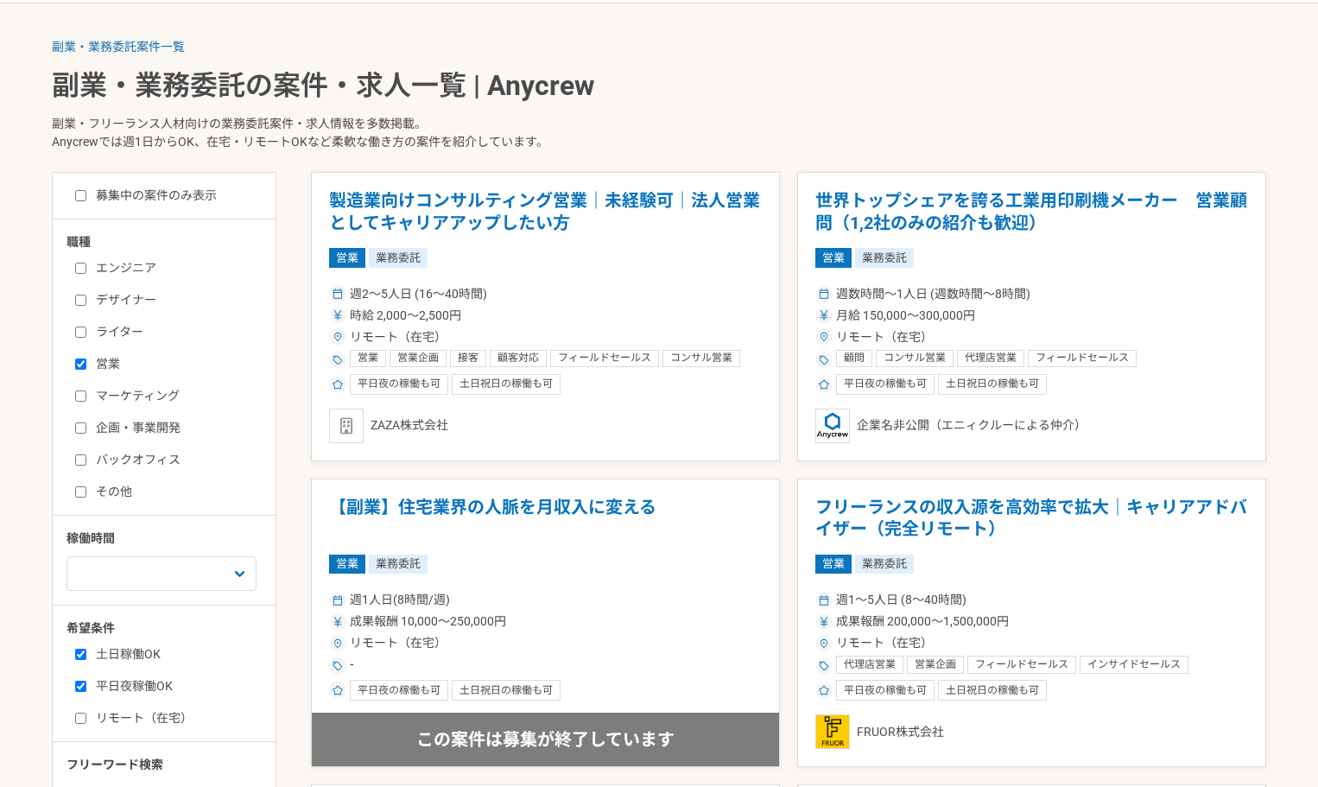
scroll to position [345, 0]
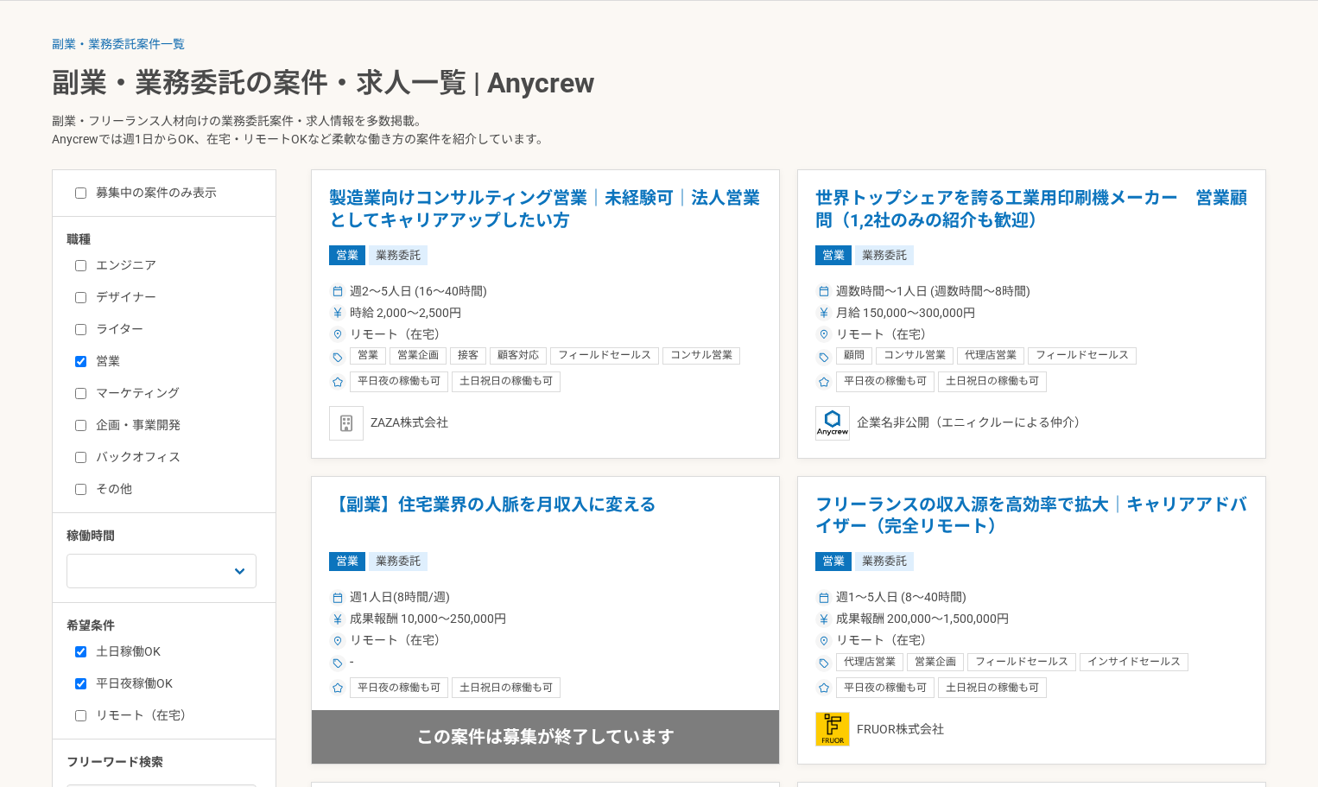
click at [88, 356] on label "営業" at bounding box center [174, 361] width 199 height 18
click at [86, 356] on input "営業" at bounding box center [80, 361] width 11 height 11
checkbox input "false"
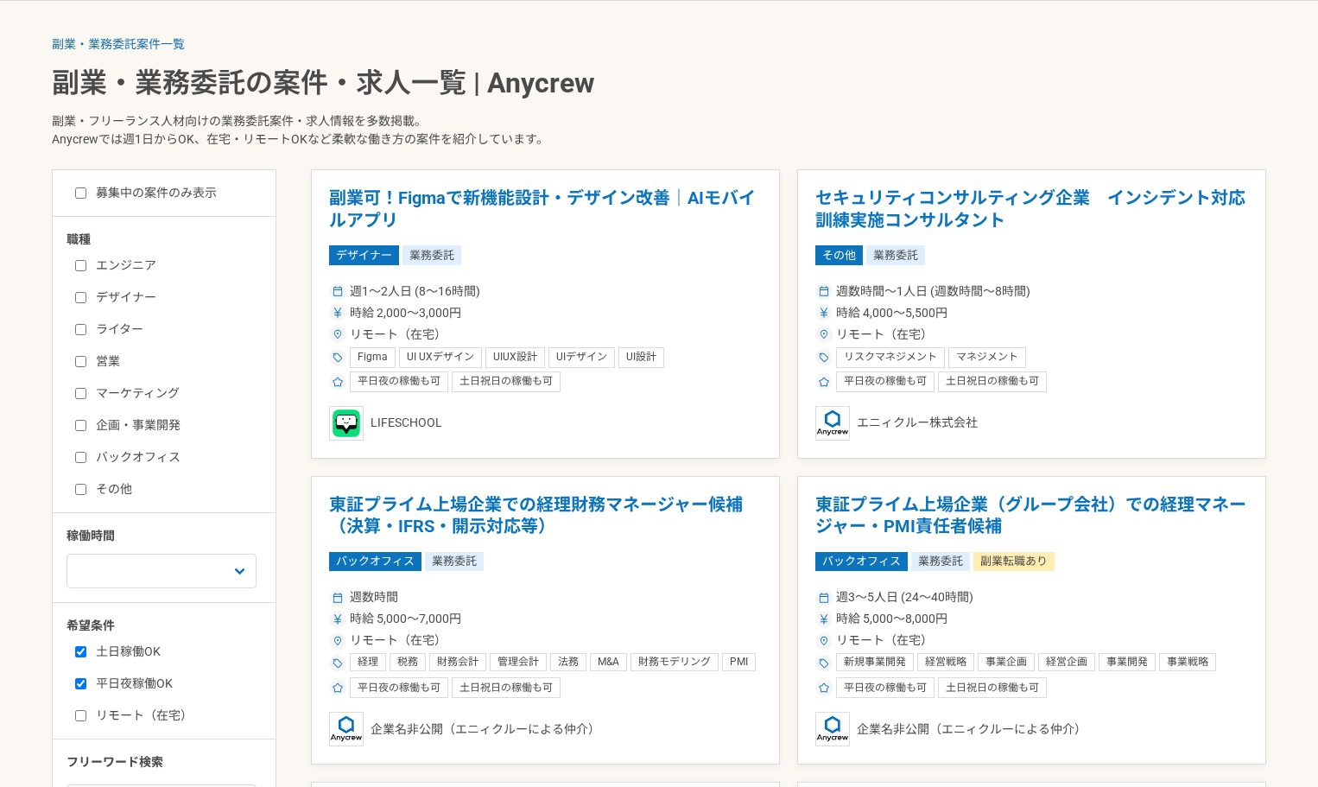
click at [79, 494] on input "その他" at bounding box center [80, 489] width 11 height 11
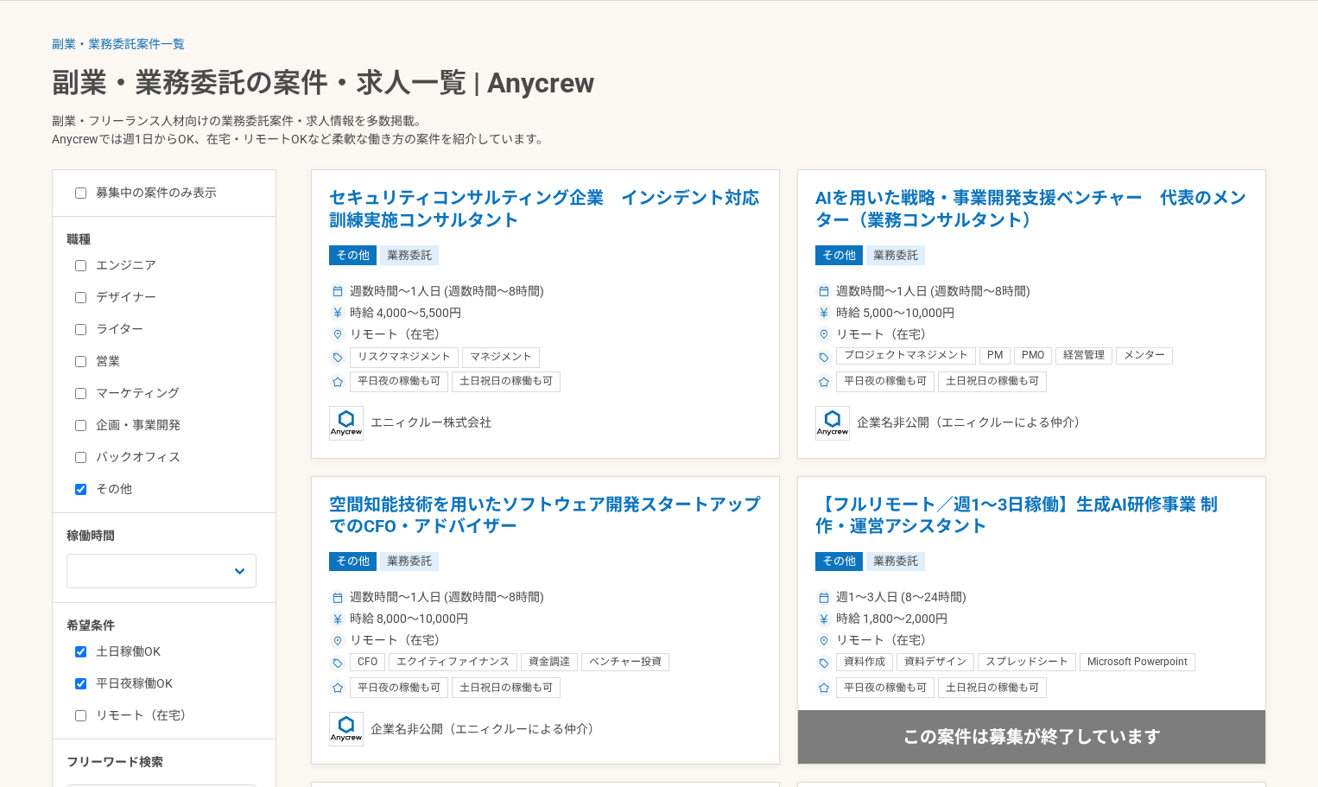
click at [79, 494] on input "その他" at bounding box center [80, 489] width 11 height 11
checkbox input "false"
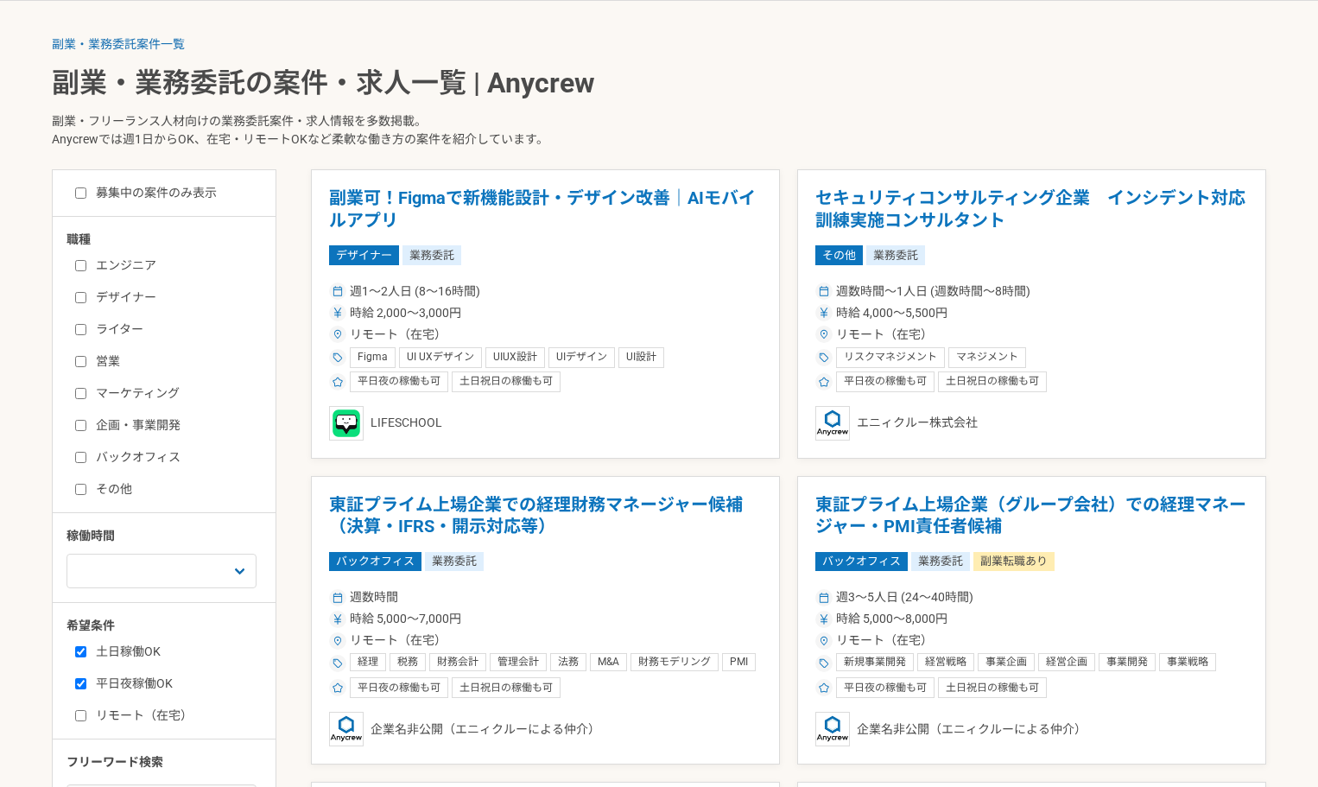
scroll to position [864, 0]
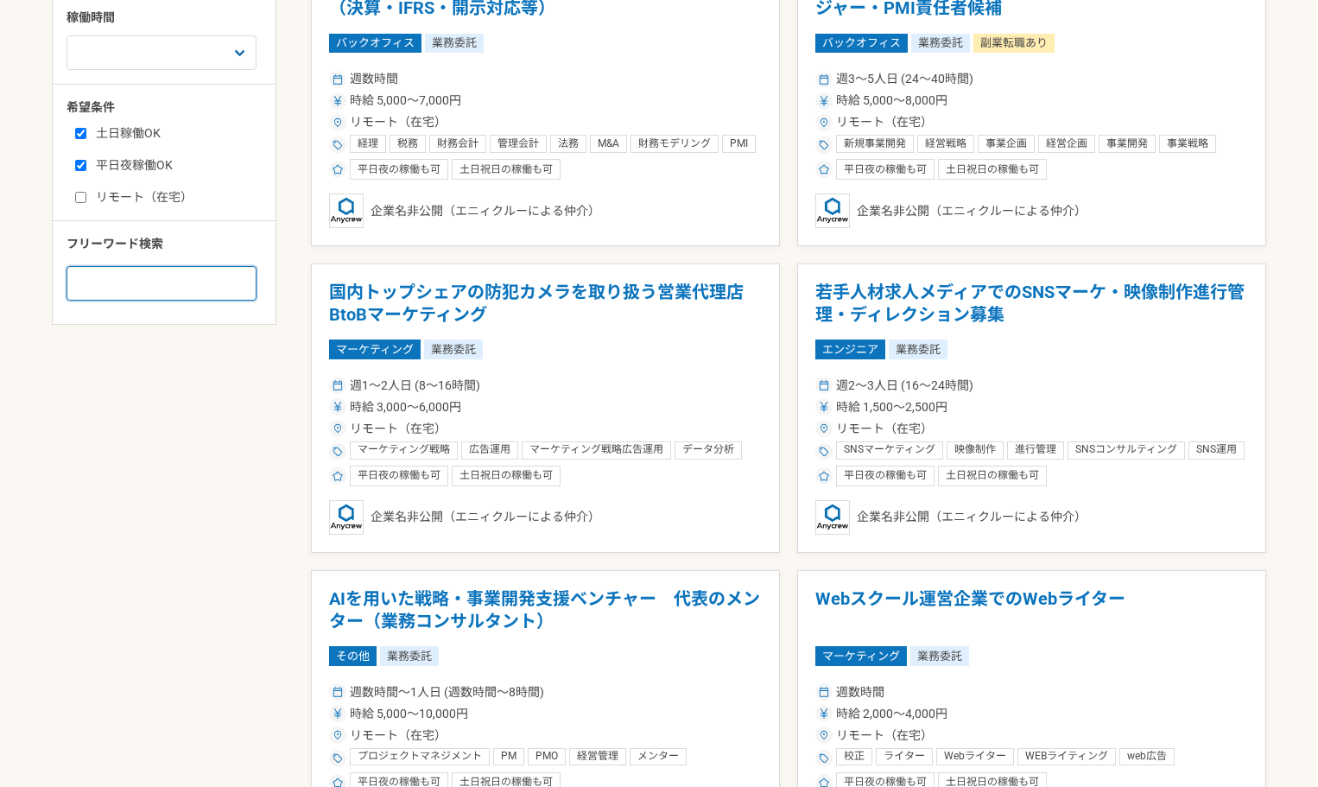
click at [153, 285] on input at bounding box center [161, 283] width 190 height 35
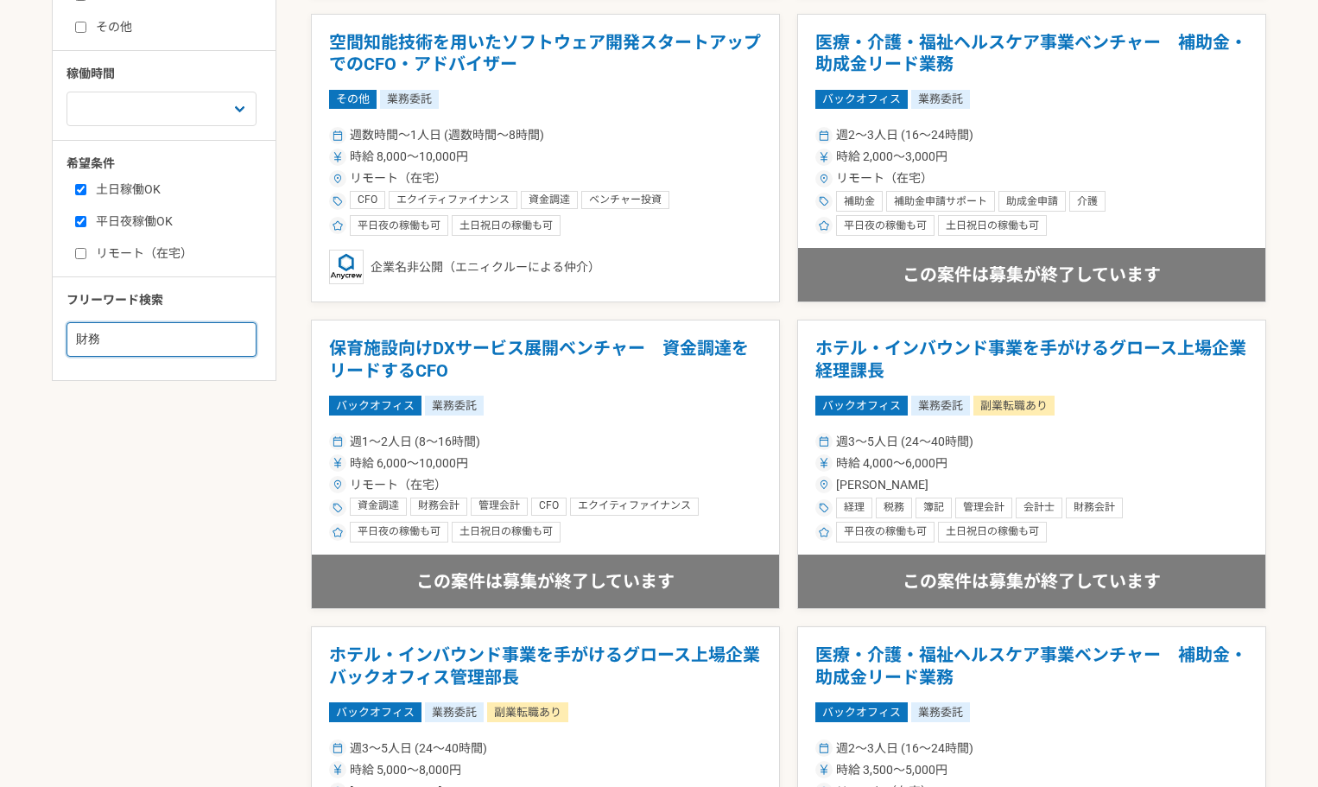
scroll to position [777, 0]
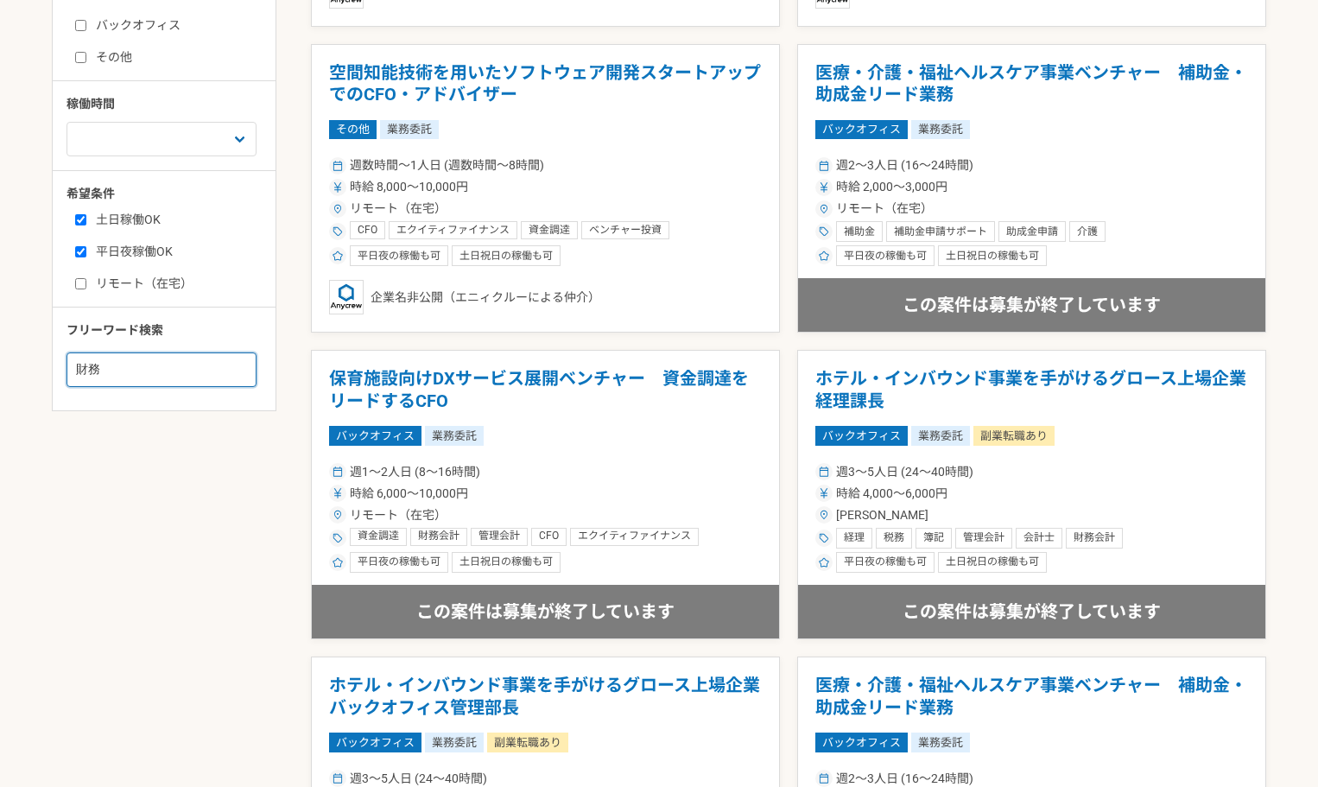
drag, startPoint x: 111, startPoint y: 369, endPoint x: 0, endPoint y: 358, distance: 112.0
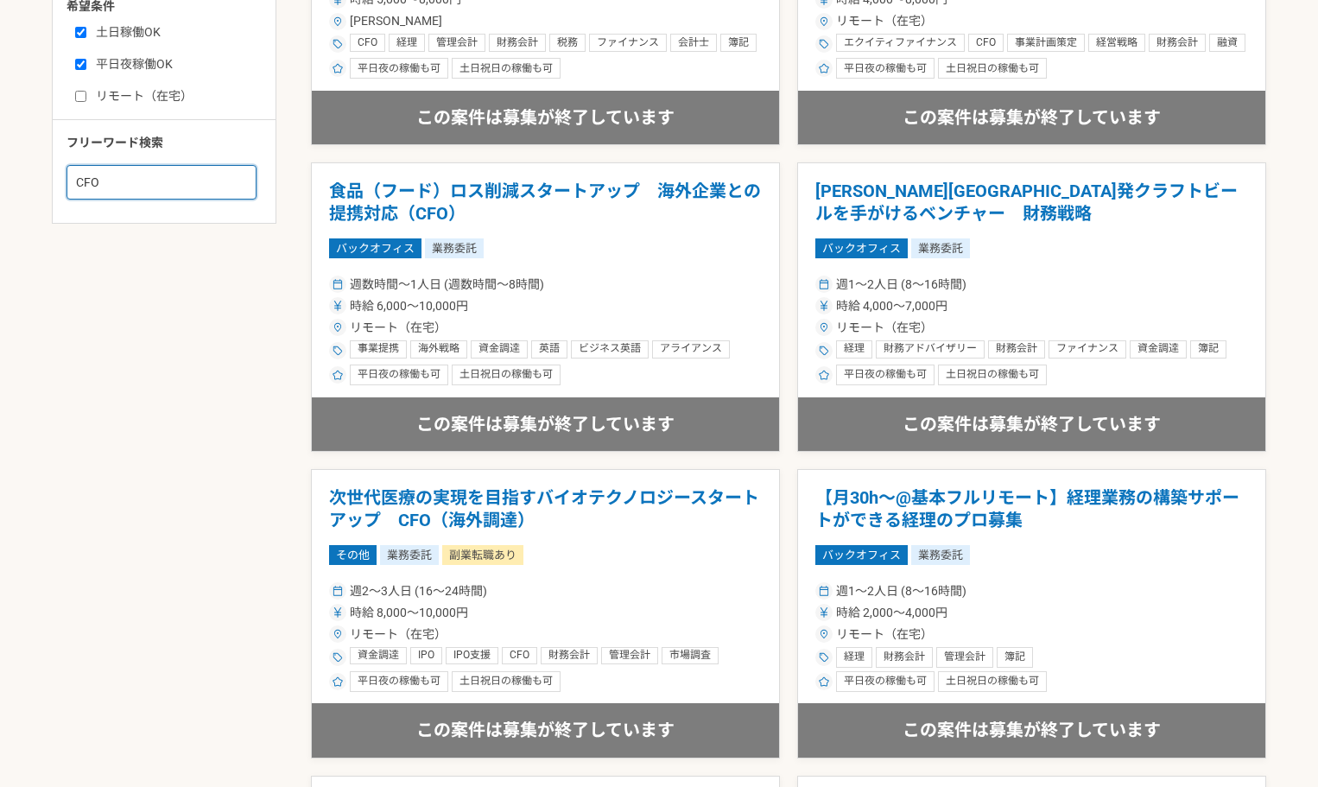
scroll to position [777, 0]
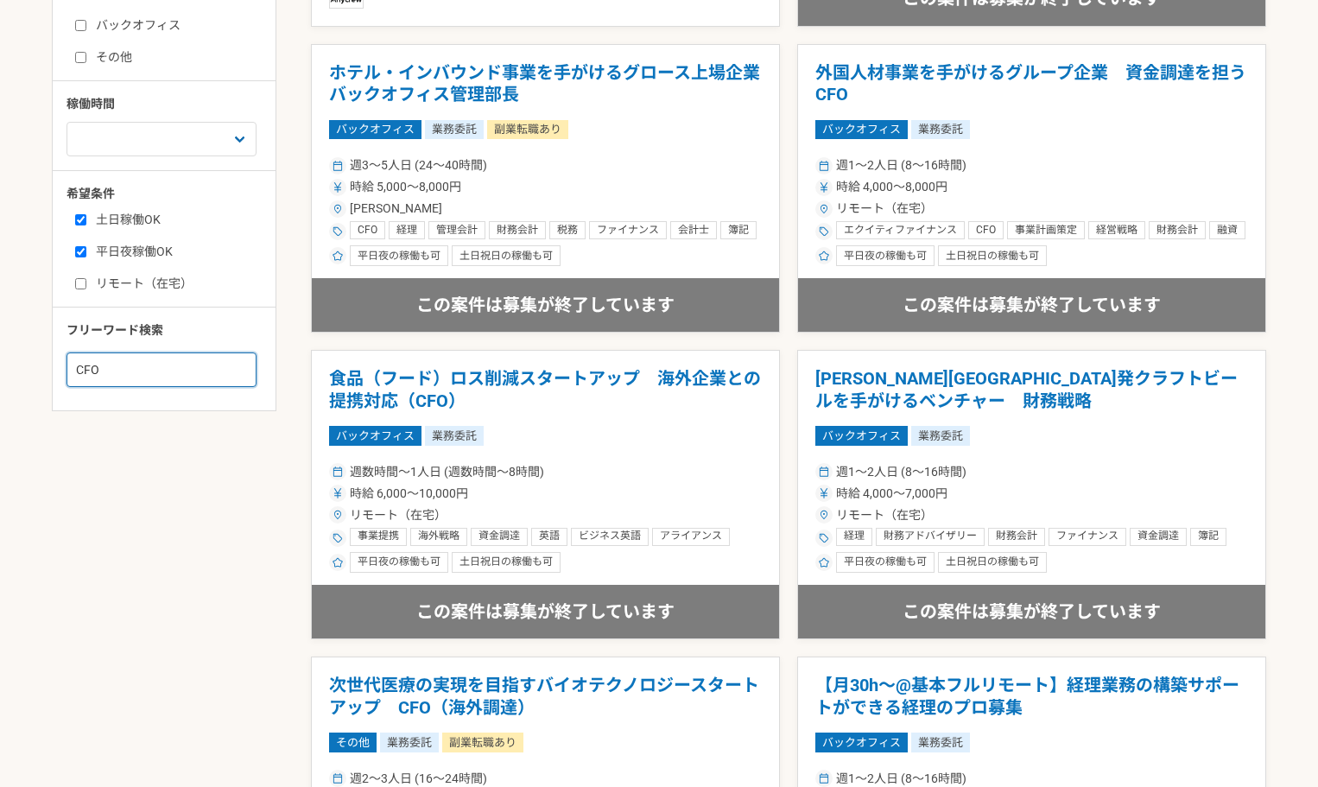
drag, startPoint x: 177, startPoint y: 375, endPoint x: 22, endPoint y: 367, distance: 154.8
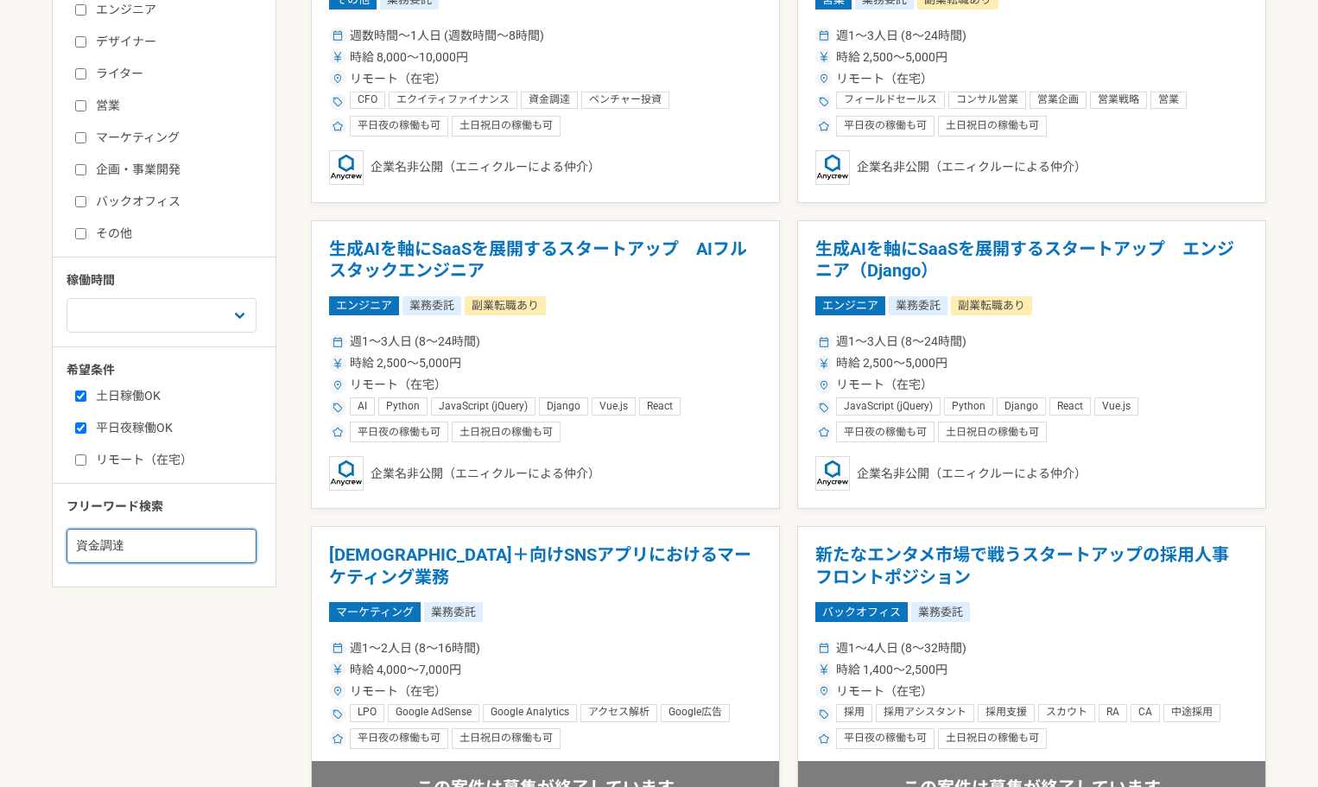
scroll to position [777, 0]
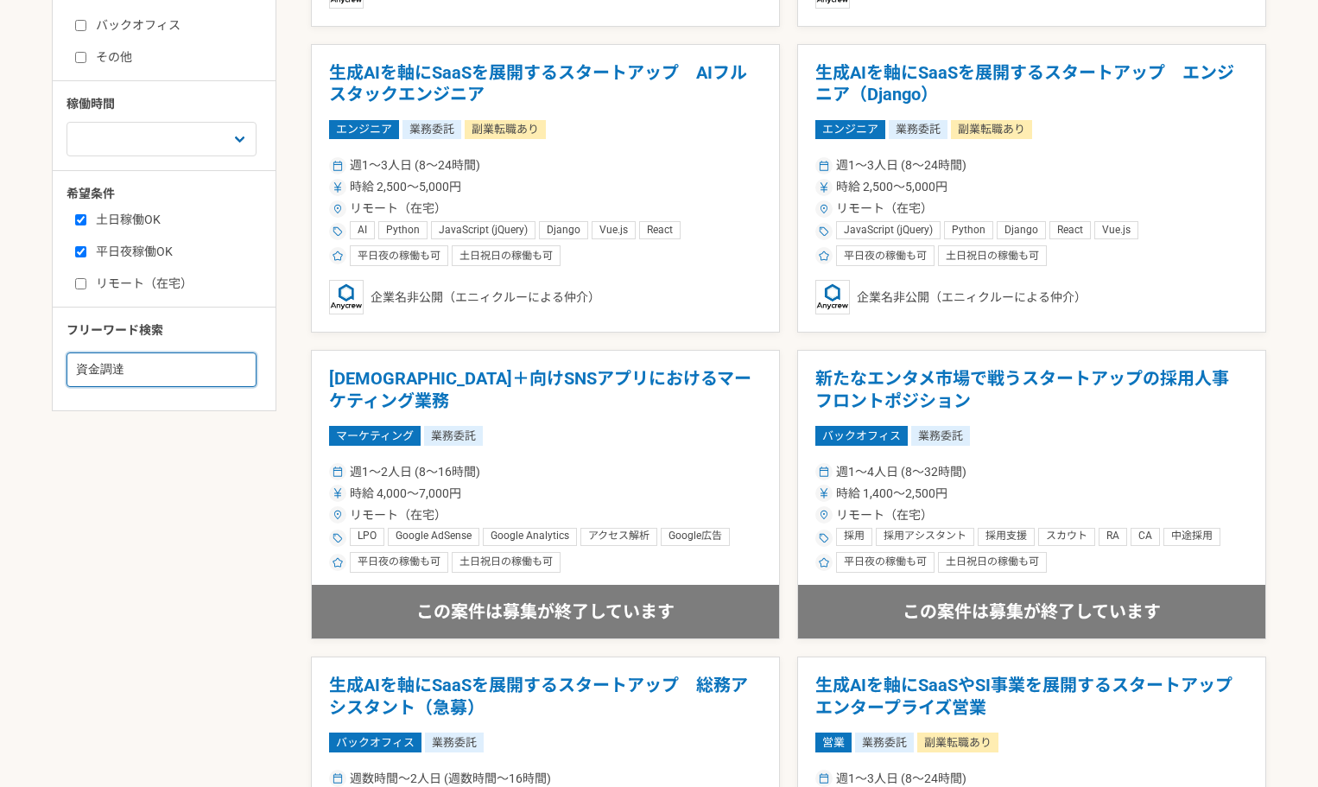
drag, startPoint x: 151, startPoint y: 367, endPoint x: 0, endPoint y: 366, distance: 151.1
type input "M&A"
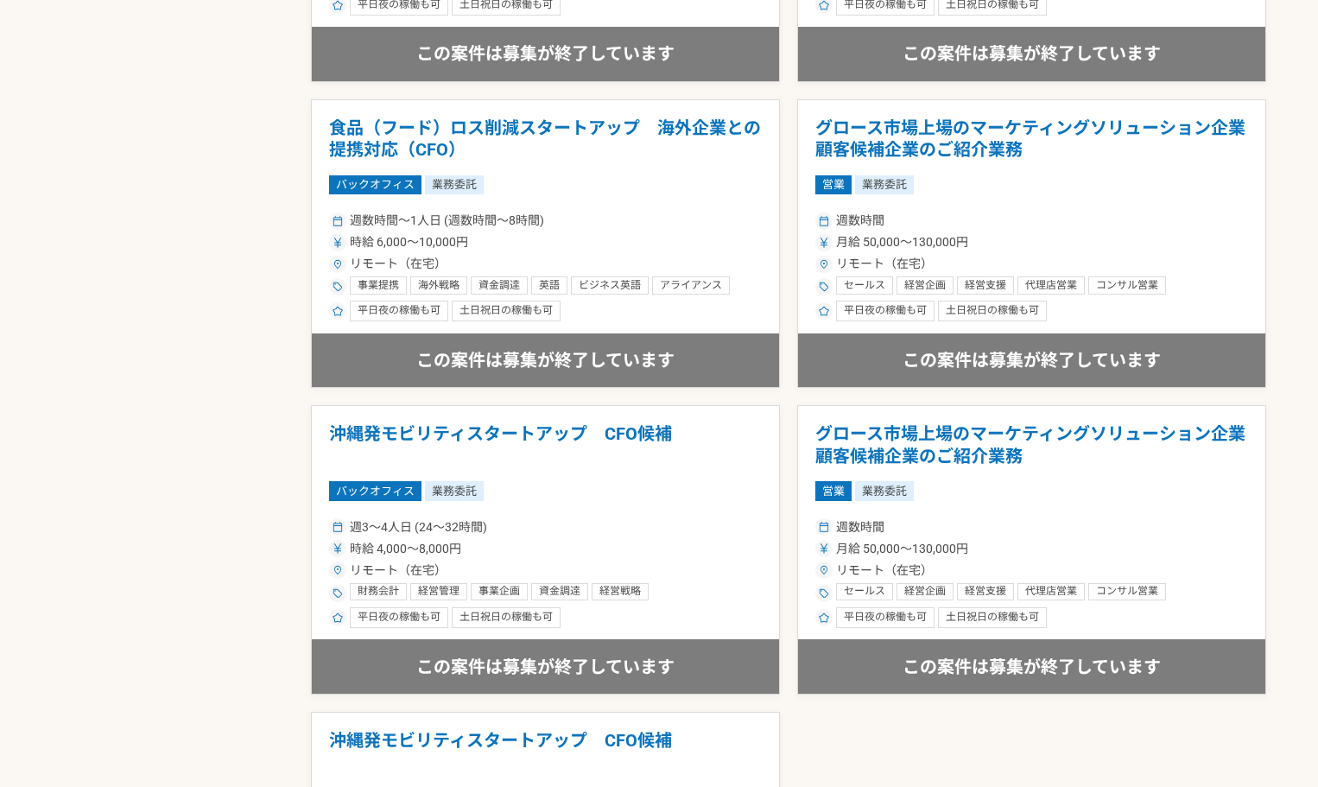
scroll to position [1123, 0]
